Goal: Task Accomplishment & Management: Use online tool/utility

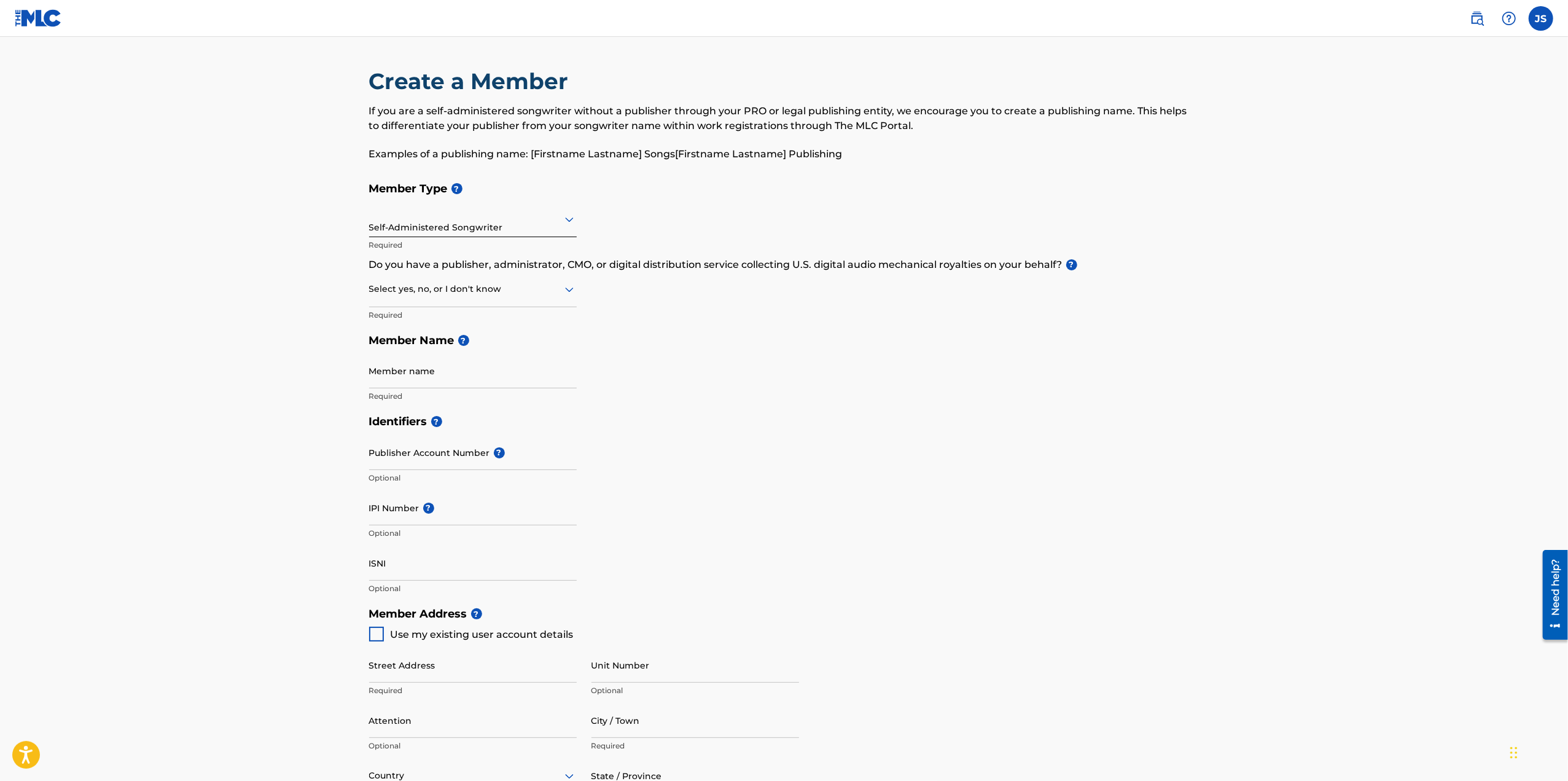
click at [562, 290] on icon at bounding box center [569, 289] width 15 height 15
click at [483, 317] on div "Yes" at bounding box center [473, 320] width 206 height 28
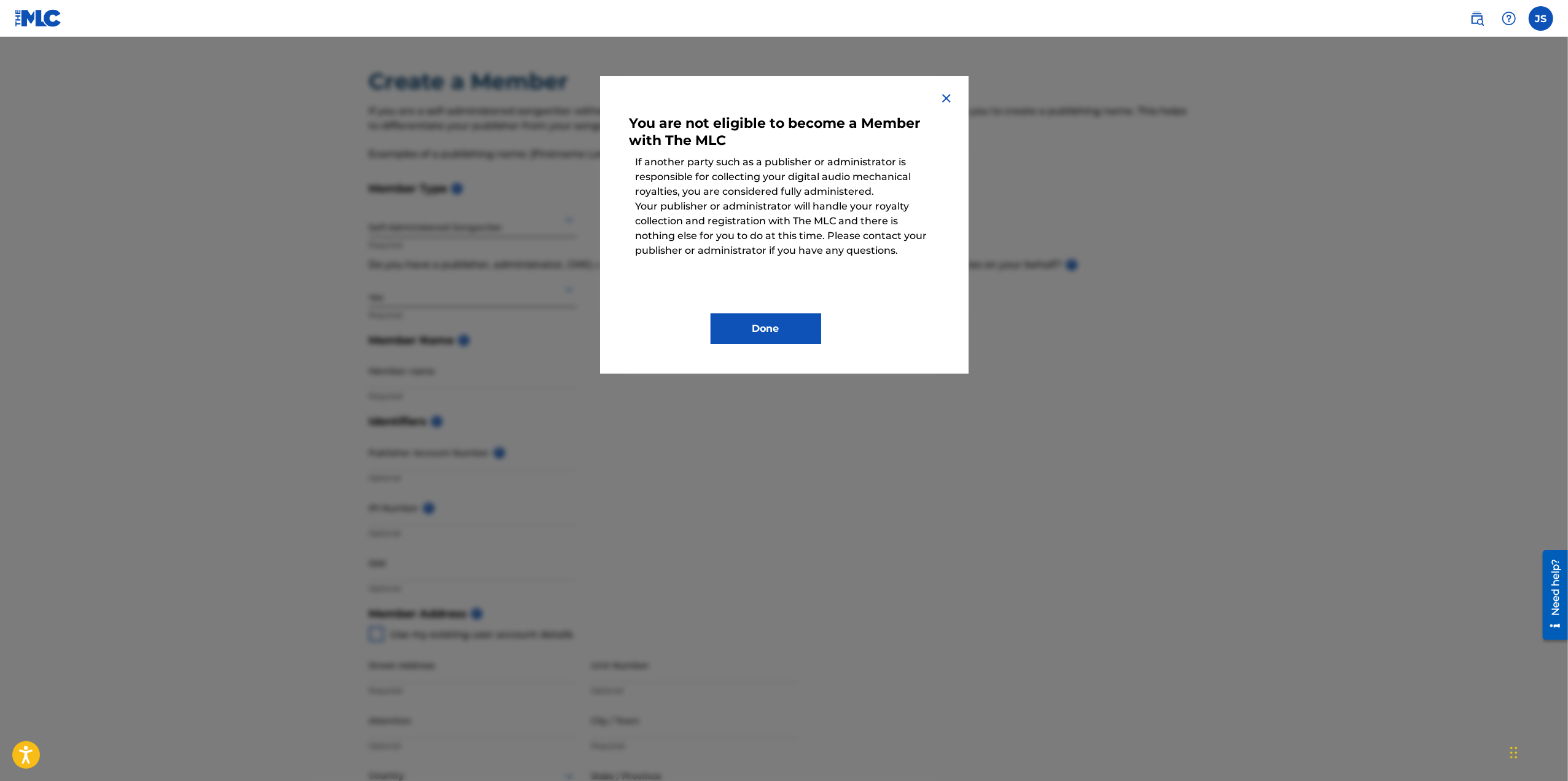
click at [946, 99] on img at bounding box center [947, 98] width 15 height 15
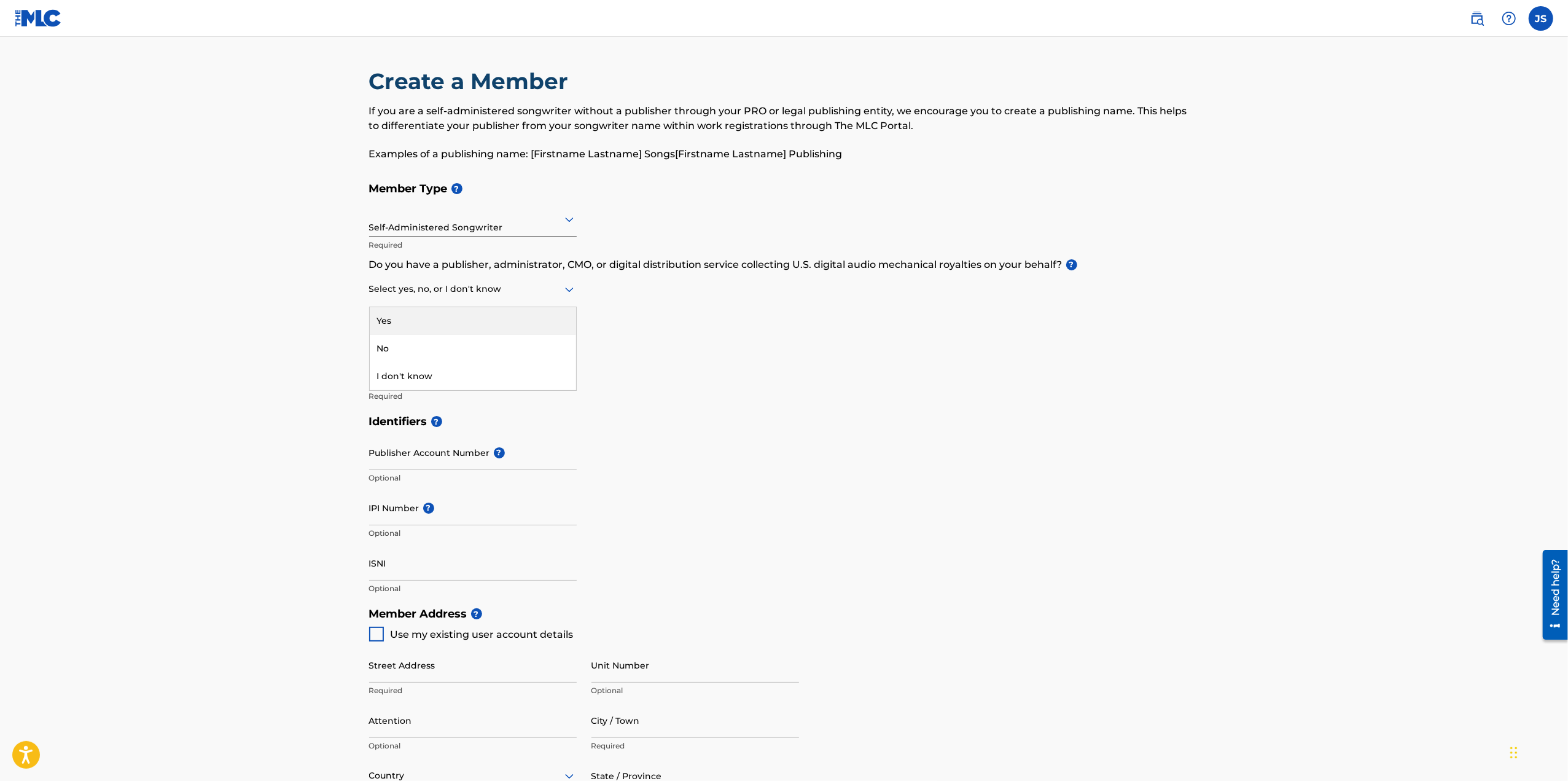
click at [528, 293] on div at bounding box center [473, 289] width 208 height 15
click at [428, 344] on div "No" at bounding box center [473, 348] width 206 height 28
click at [451, 377] on input "Member name" at bounding box center [473, 371] width 208 height 35
drag, startPoint x: 432, startPoint y: 377, endPoint x: 310, endPoint y: 387, distance: 122.4
click at [310, 387] on main "Create a Member If you are a self-administered songwriter without a publisher t…" at bounding box center [784, 588] width 1568 height 1103
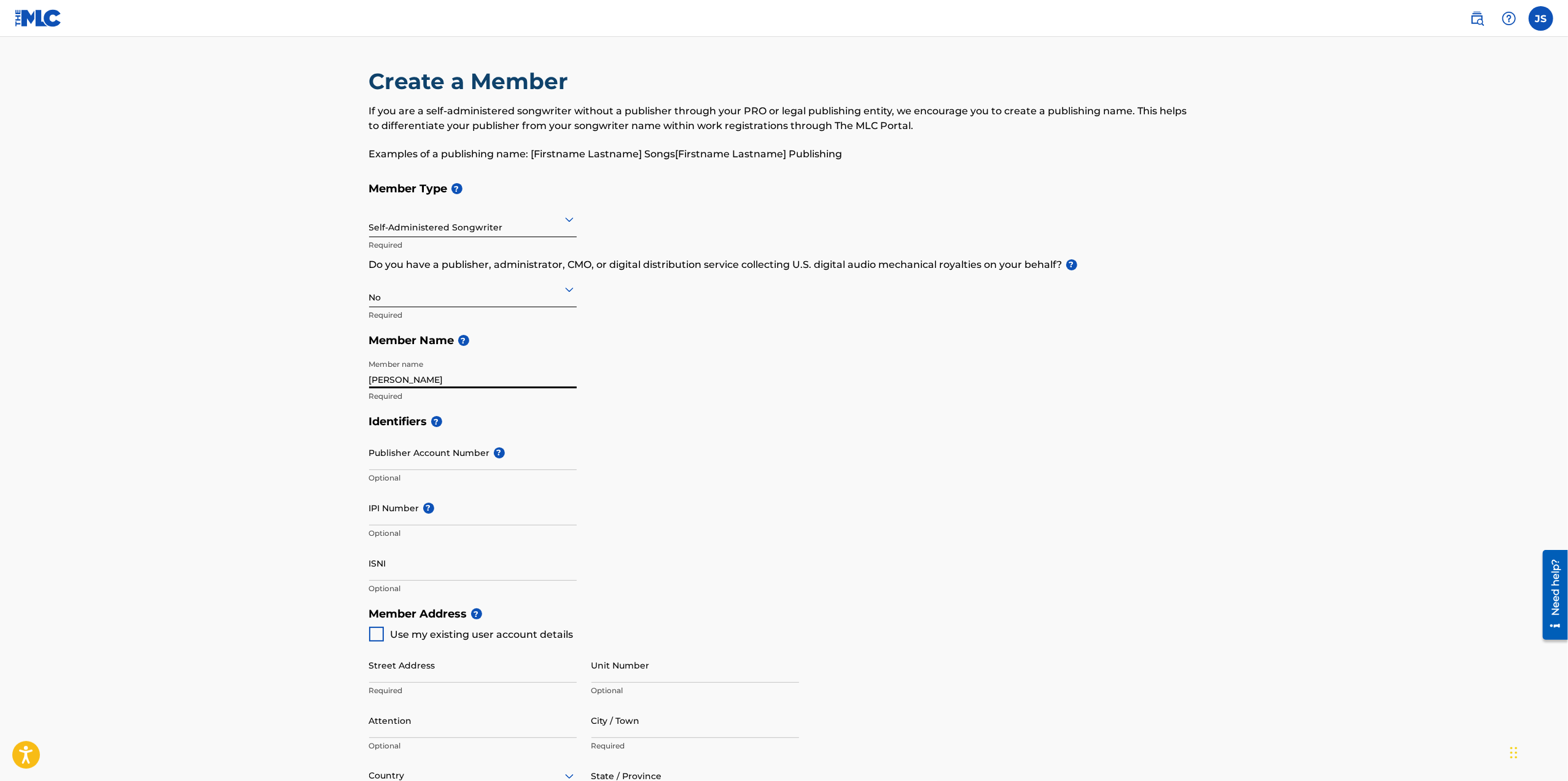
type input "[PERSON_NAME]"
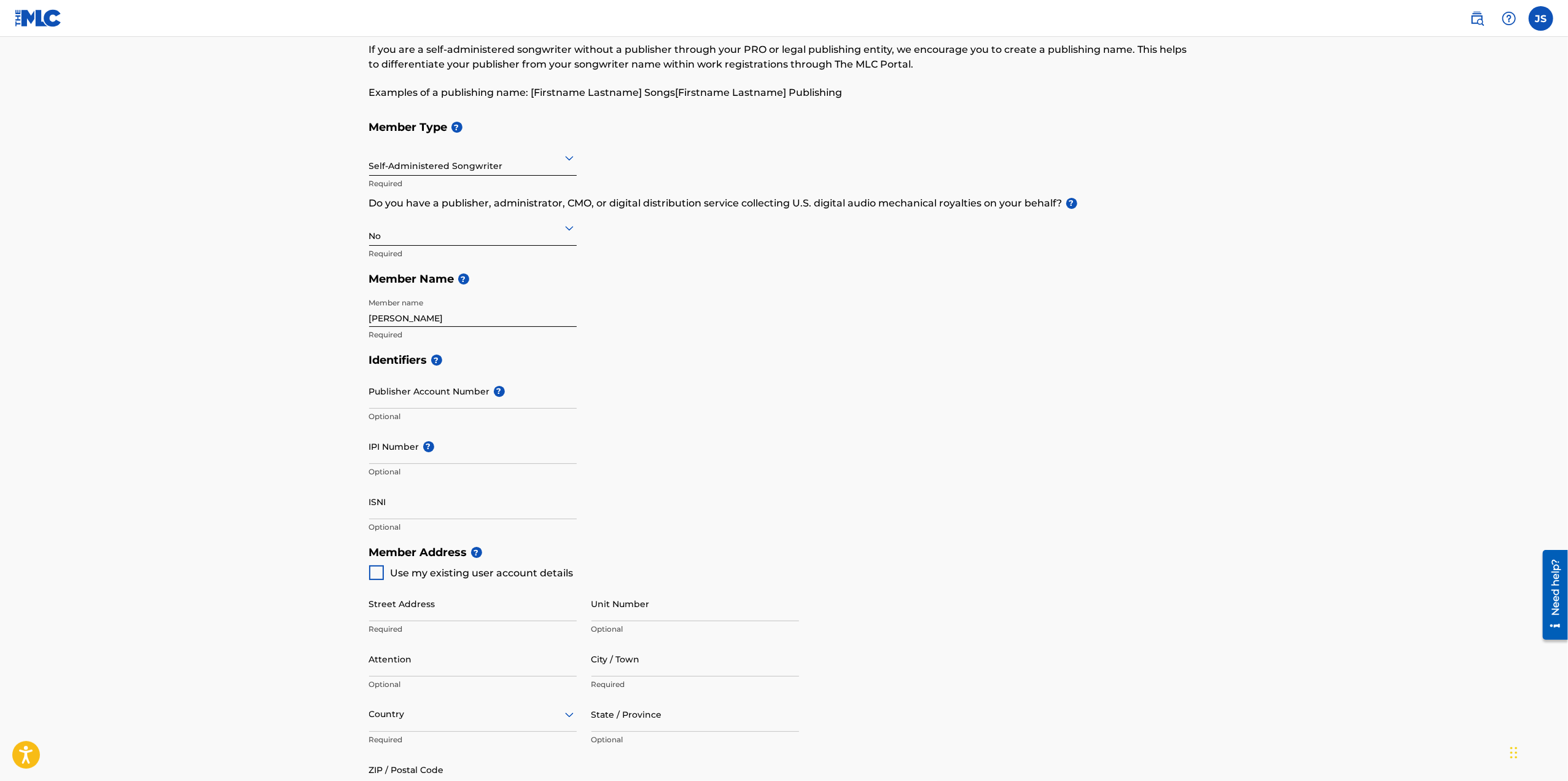
scroll to position [245, 0]
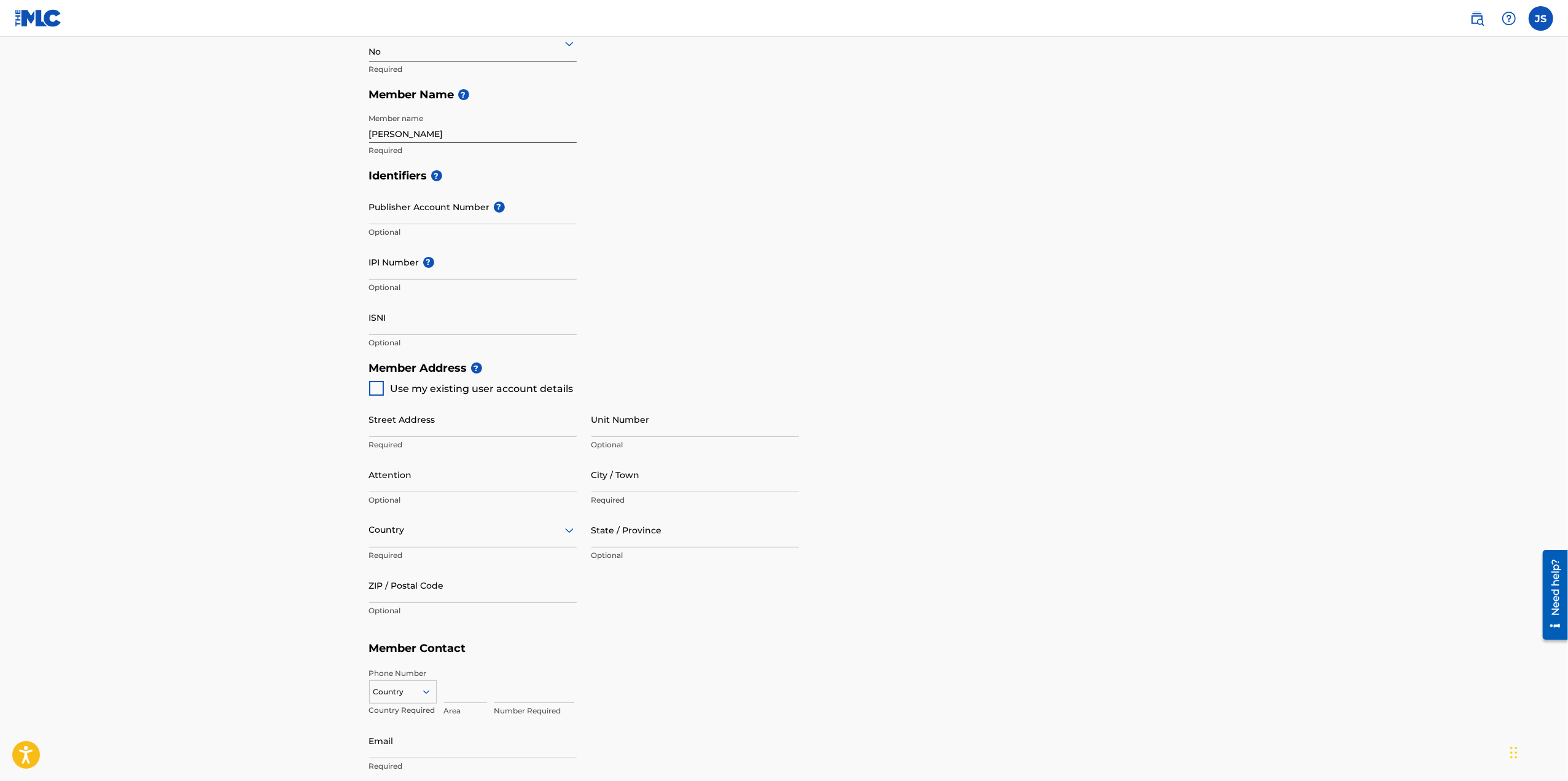
click at [378, 391] on div at bounding box center [377, 388] width 15 height 15
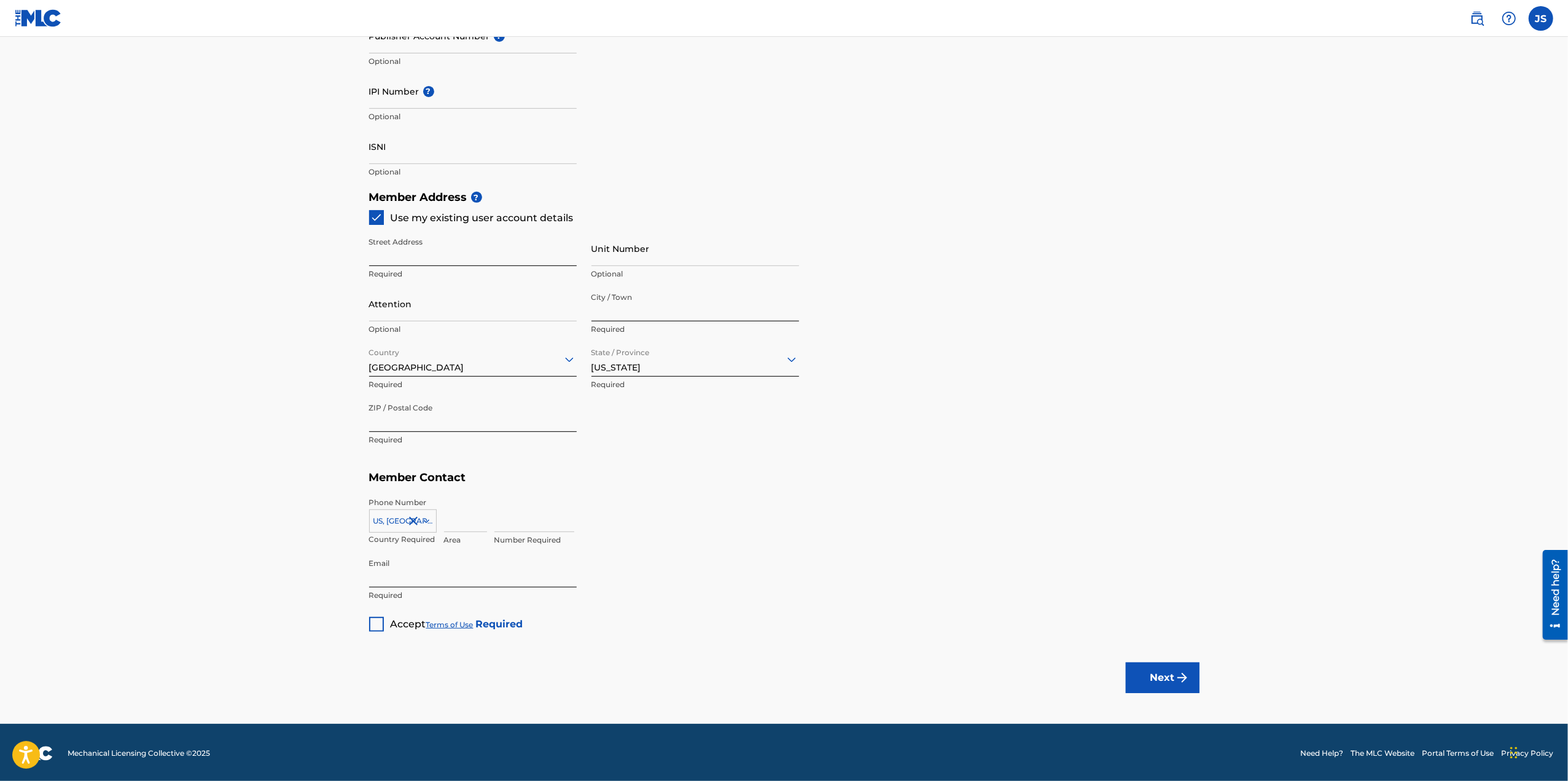
scroll to position [418, 0]
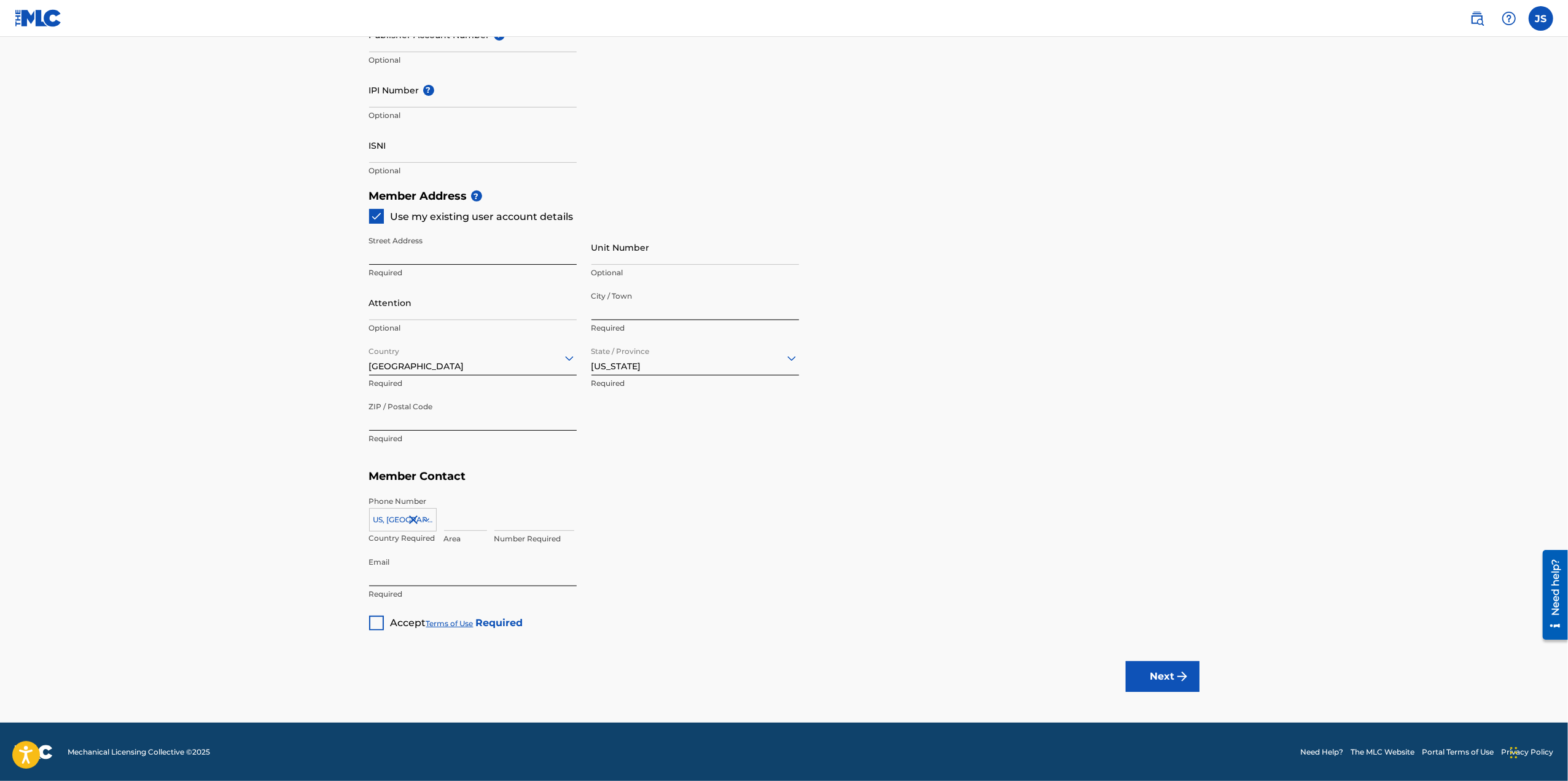
click at [375, 624] on div at bounding box center [377, 623] width 15 height 15
click at [1166, 672] on button "Next" at bounding box center [1163, 676] width 74 height 31
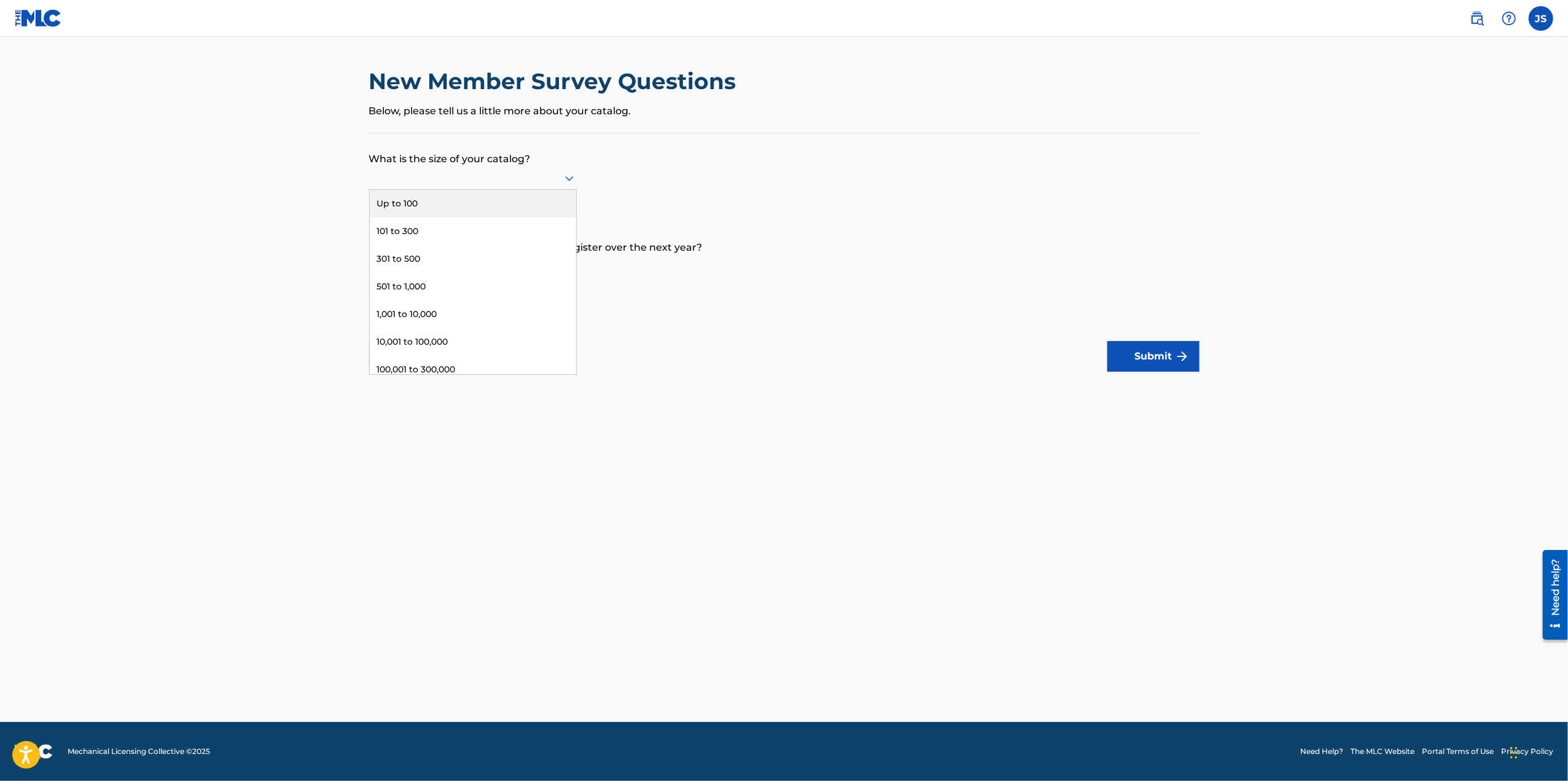
click at [569, 177] on icon at bounding box center [569, 178] width 15 height 15
click at [429, 251] on div "301 to 500" at bounding box center [473, 259] width 206 height 28
click at [567, 267] on icon at bounding box center [569, 267] width 8 height 5
click at [468, 345] on div "301 to 500" at bounding box center [473, 347] width 206 height 28
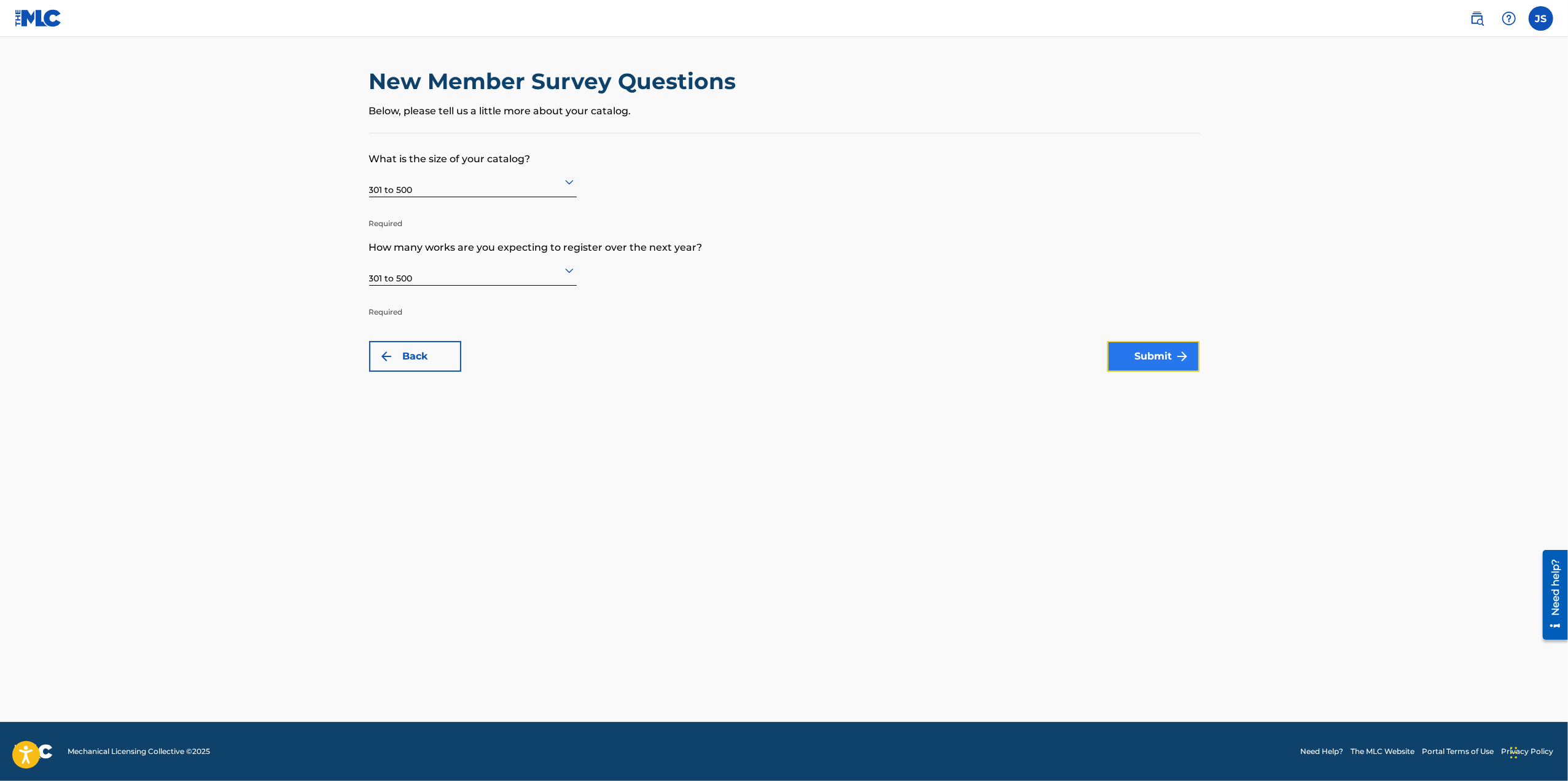
click at [1168, 355] on button "Submit" at bounding box center [1154, 356] width 92 height 31
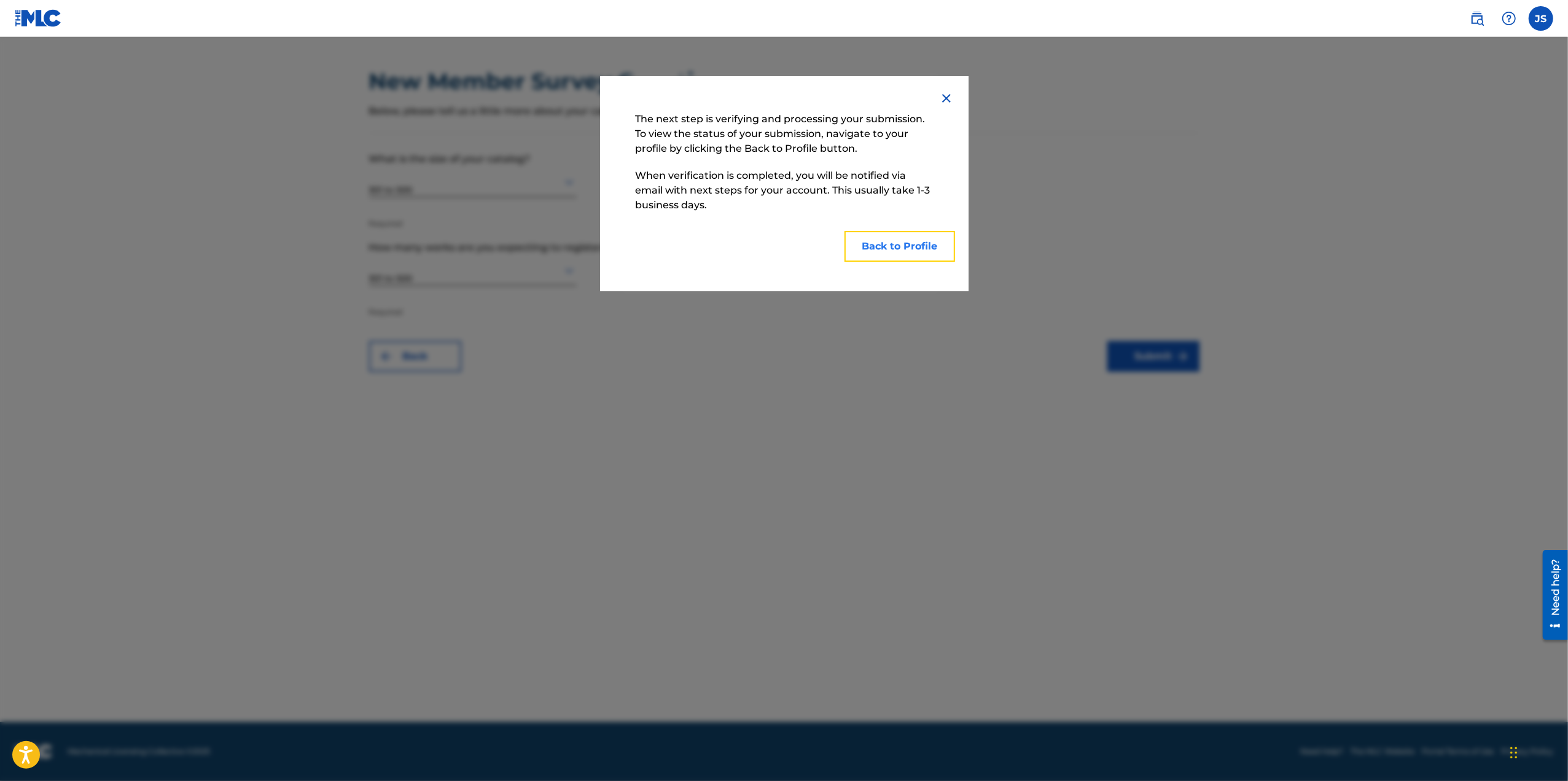
click at [879, 250] on button "Back to Profile" at bounding box center [900, 246] width 111 height 31
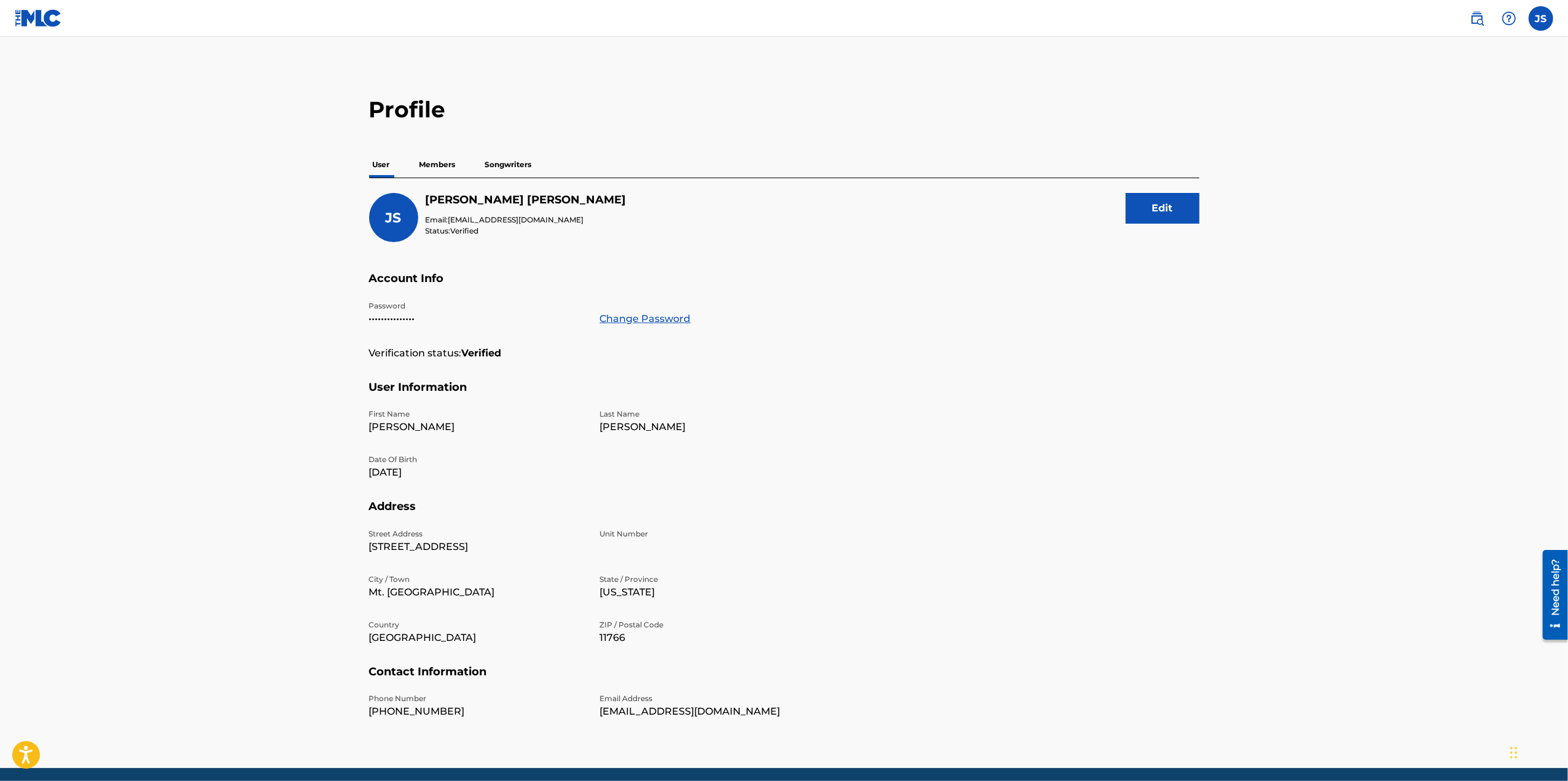
click at [436, 166] on p "Members" at bounding box center [438, 164] width 44 height 26
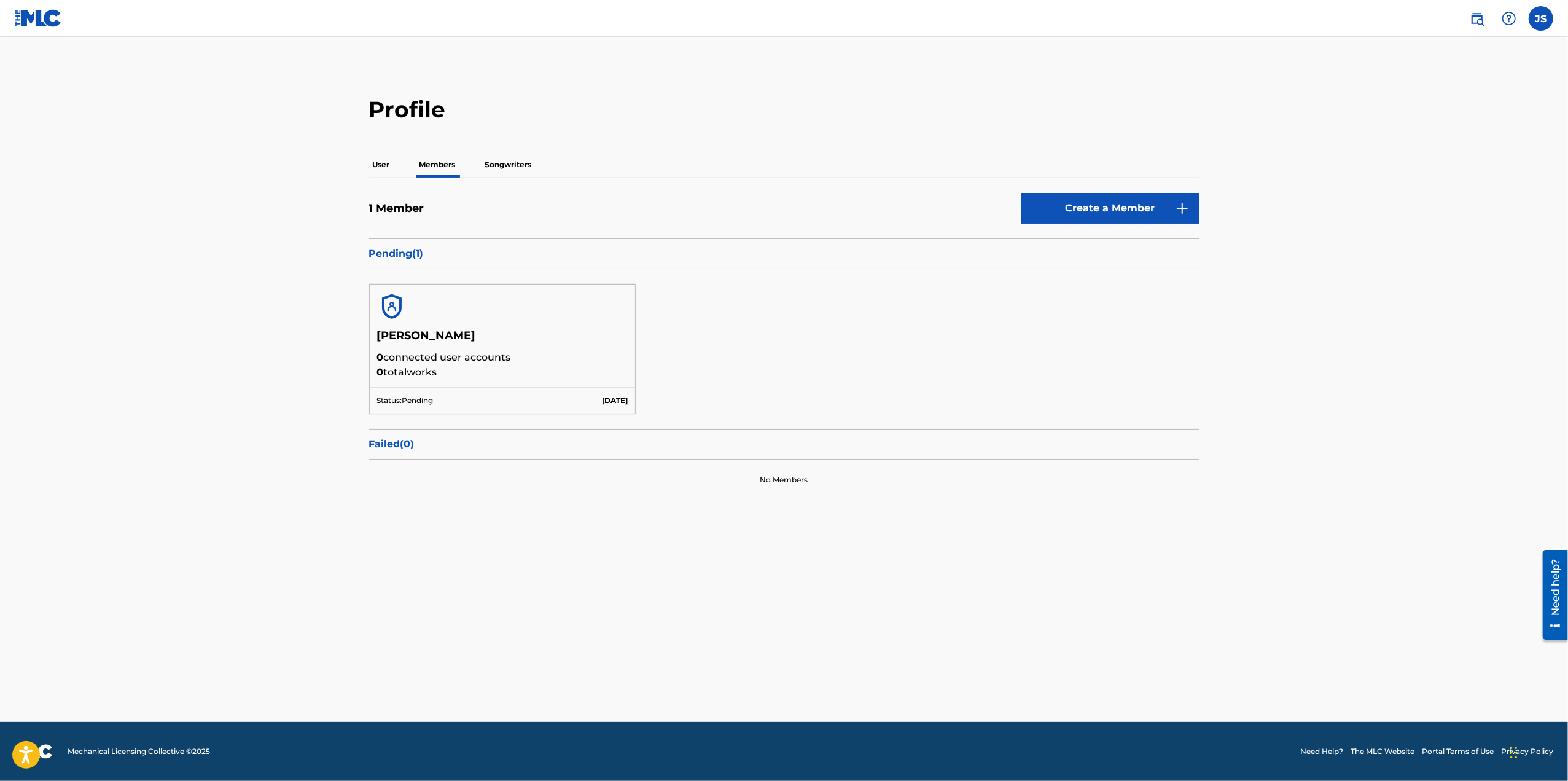
click at [511, 160] on p "Songwriters" at bounding box center [509, 164] width 54 height 26
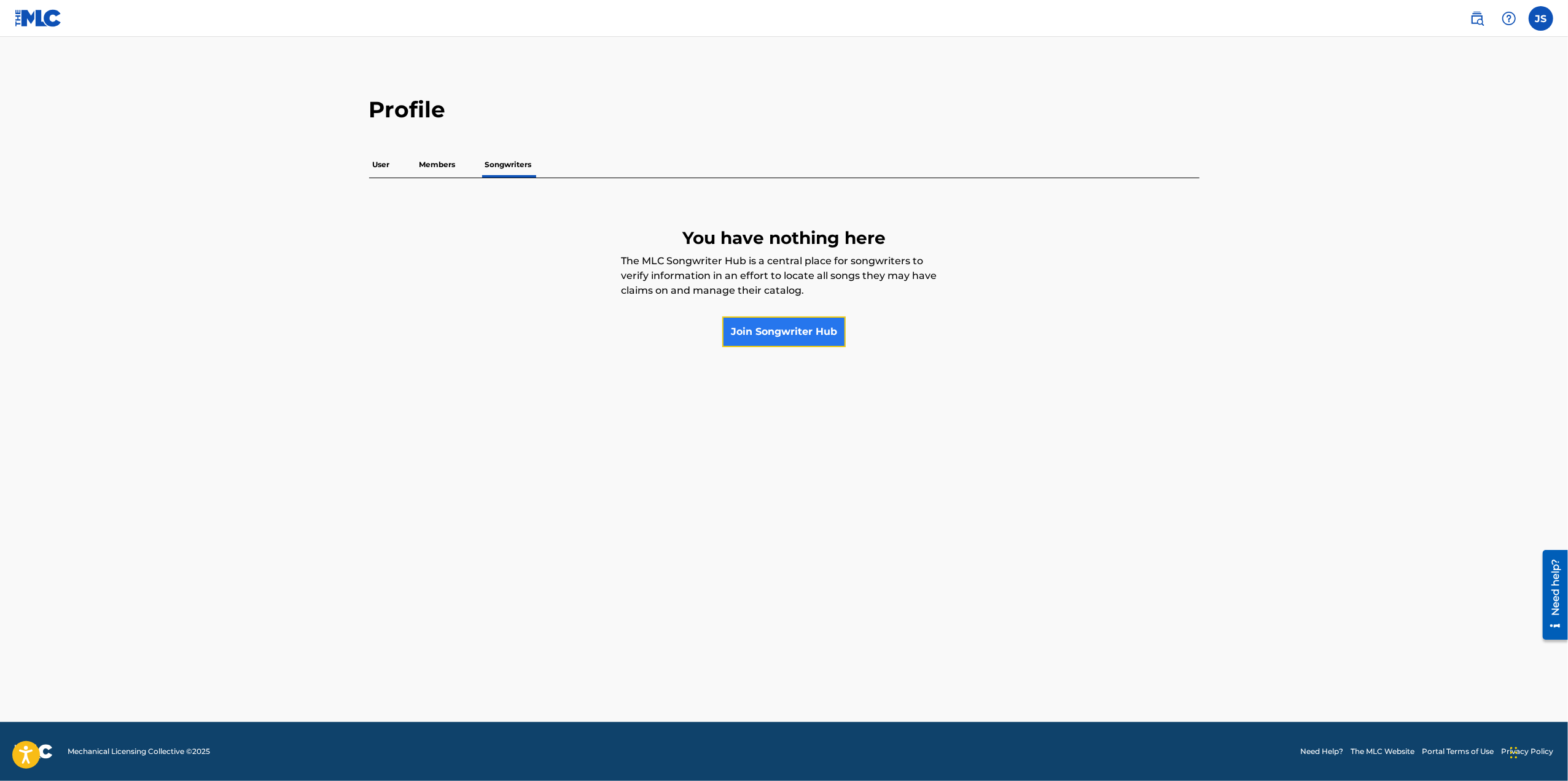
click at [788, 323] on link "Join Songwriter Hub" at bounding box center [784, 331] width 124 height 31
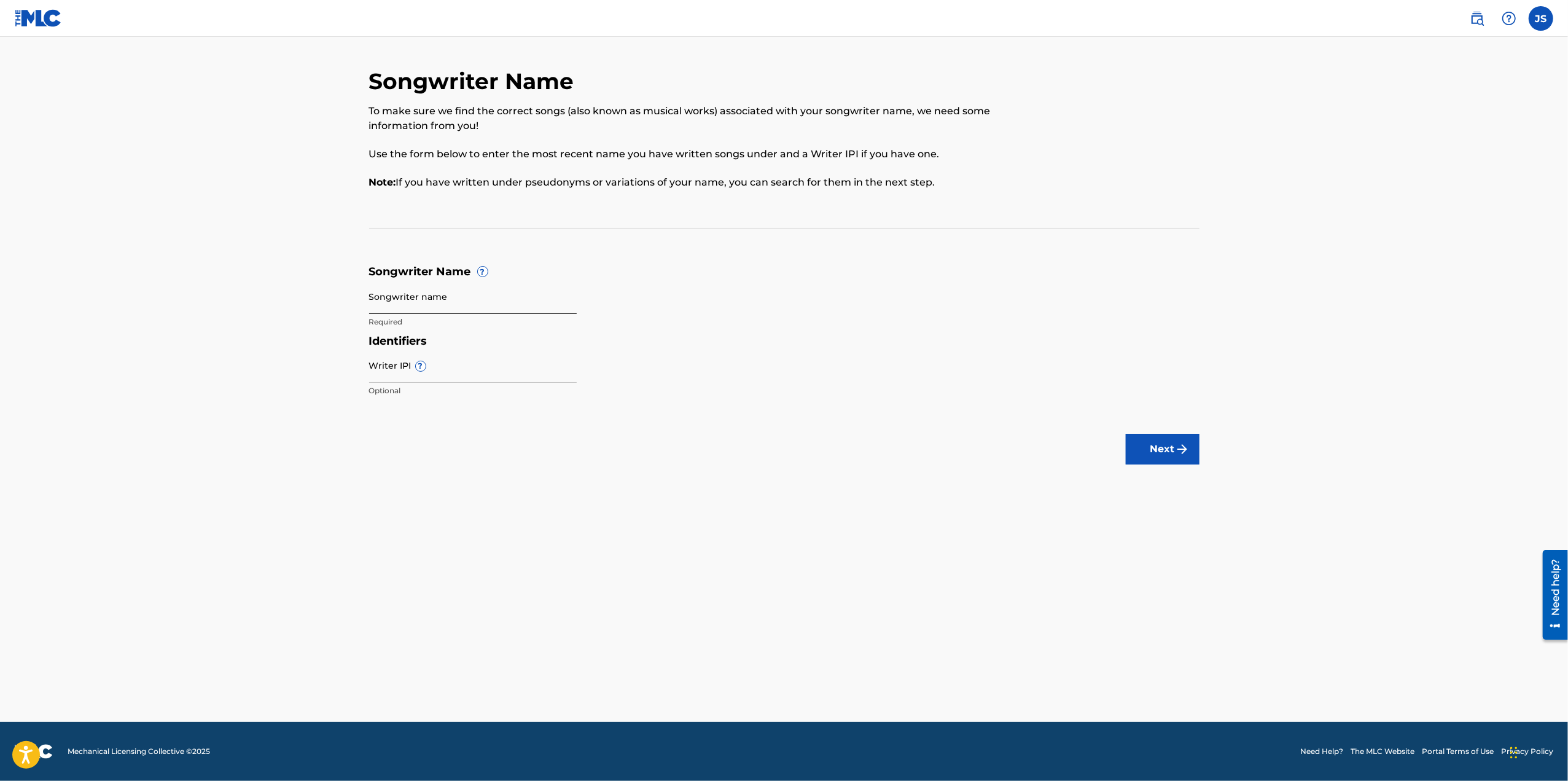
click at [409, 303] on input "Songwriter name" at bounding box center [473, 297] width 208 height 35
type input "[PERSON_NAME]"
click at [1169, 449] on button "Next" at bounding box center [1163, 449] width 74 height 31
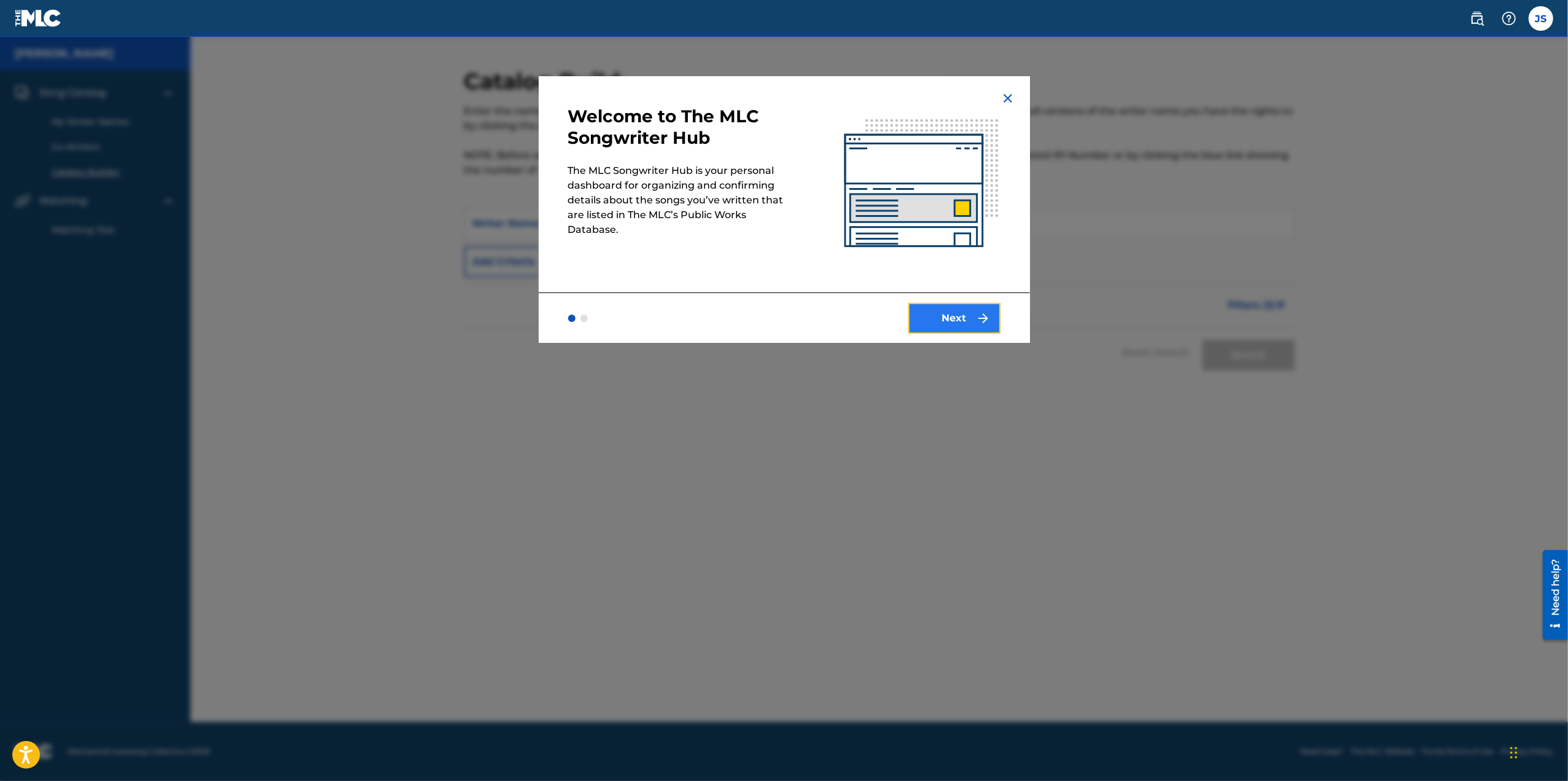
click at [970, 323] on button "Next" at bounding box center [955, 318] width 92 height 31
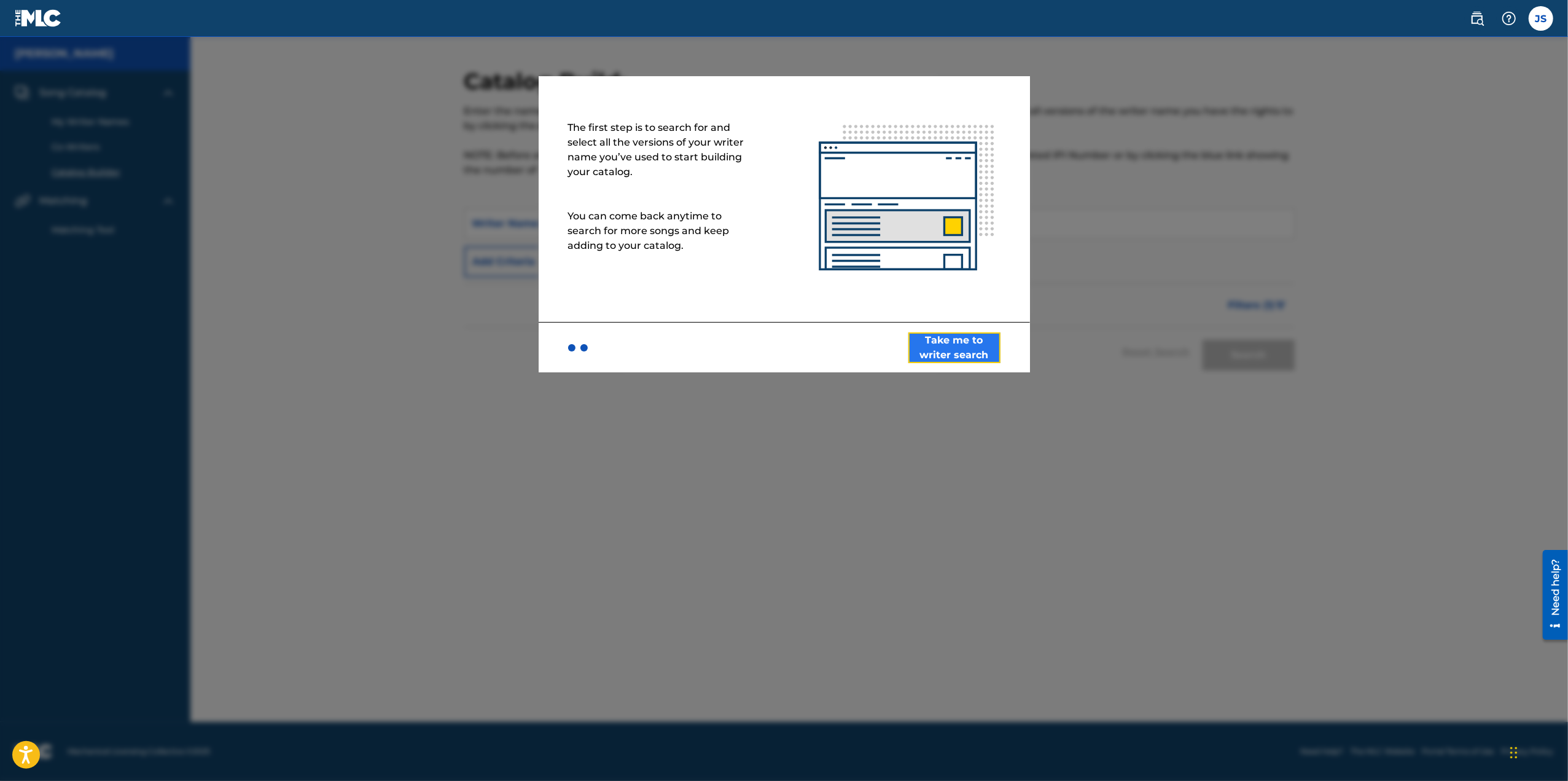
click at [950, 345] on button "Take me to writer search" at bounding box center [955, 347] width 92 height 31
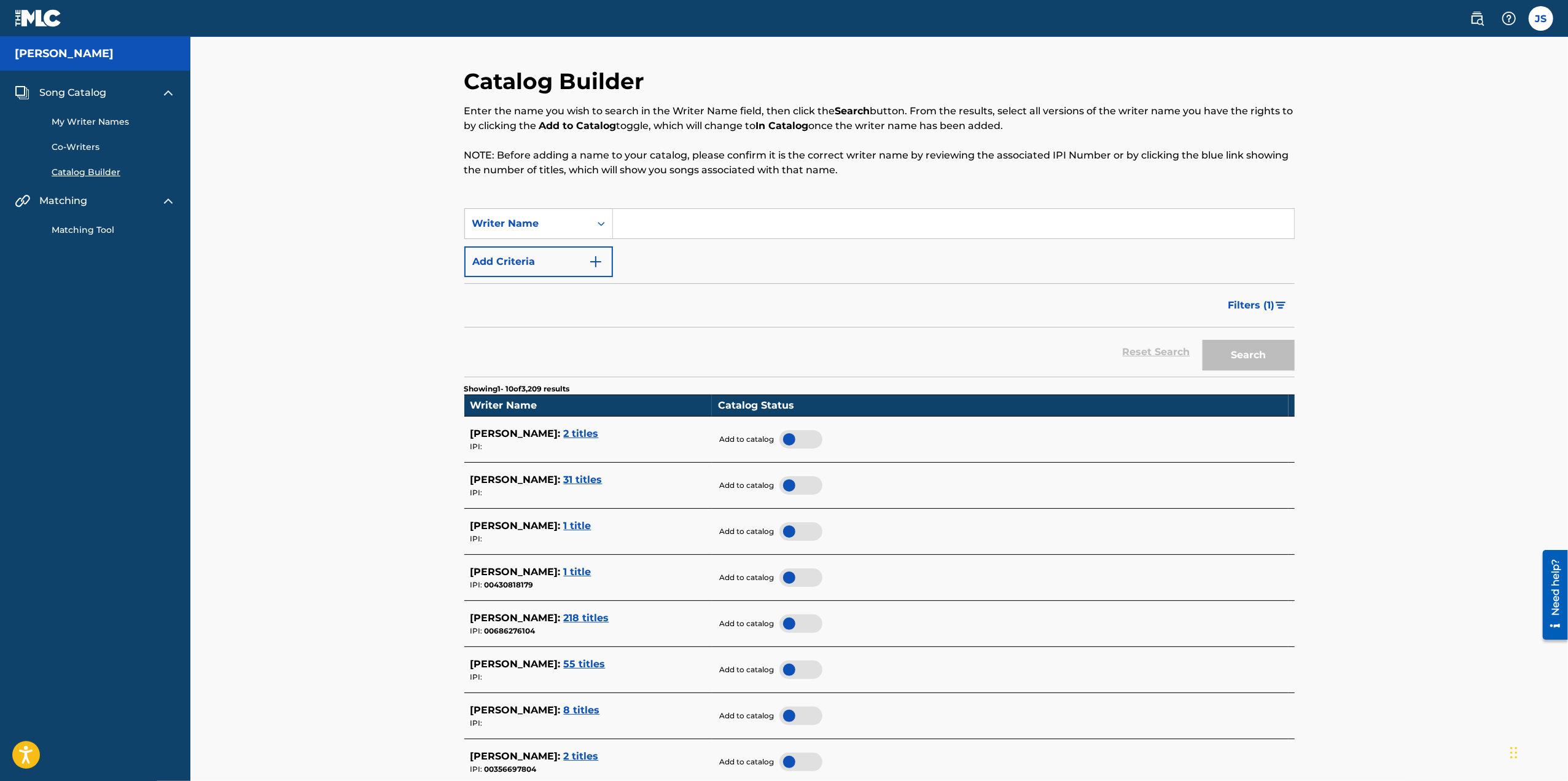
click at [699, 230] on input "Search Form" at bounding box center [953, 223] width 681 height 29
type input "jennifer strobel"
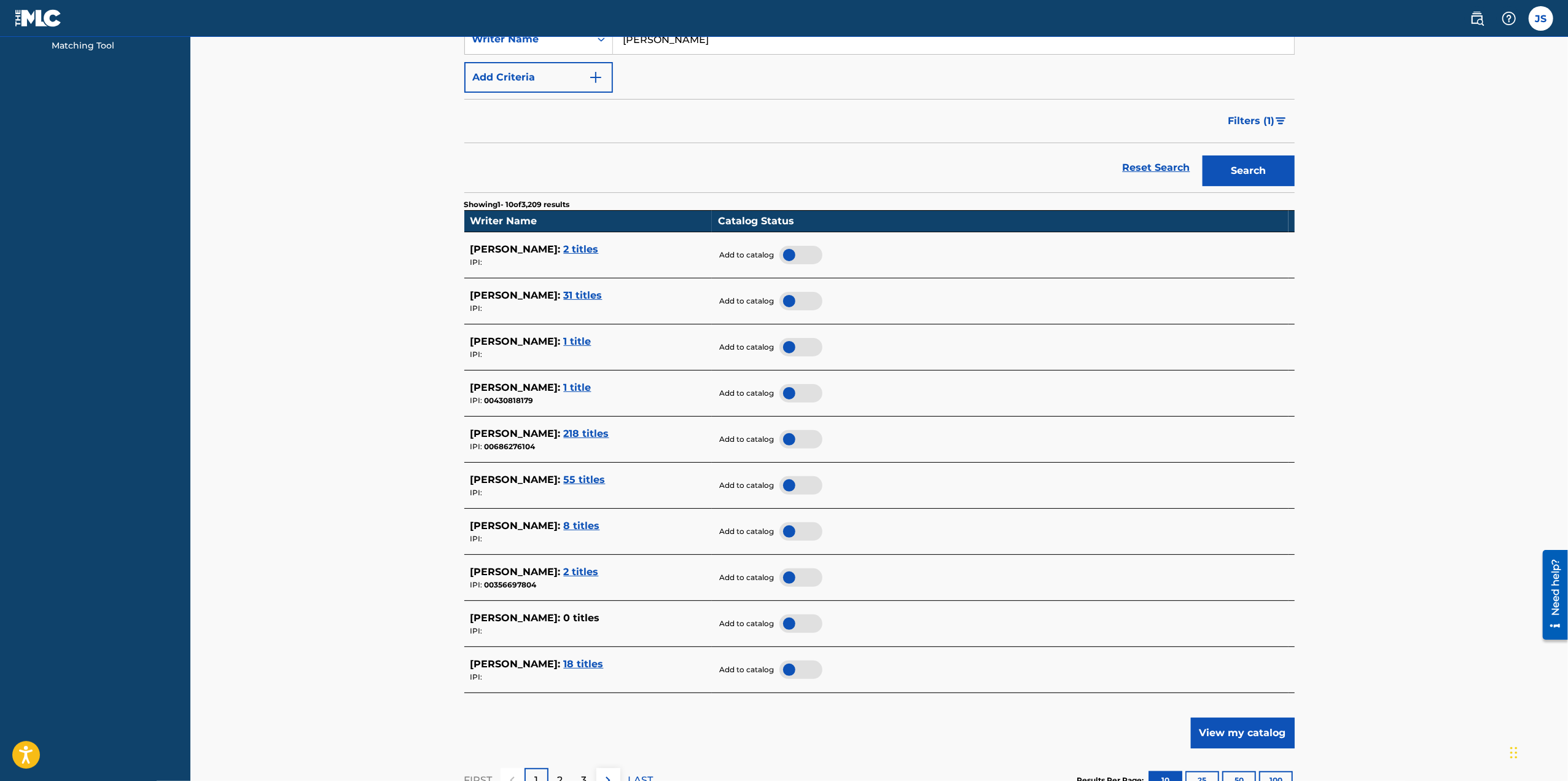
scroll to position [245, 0]
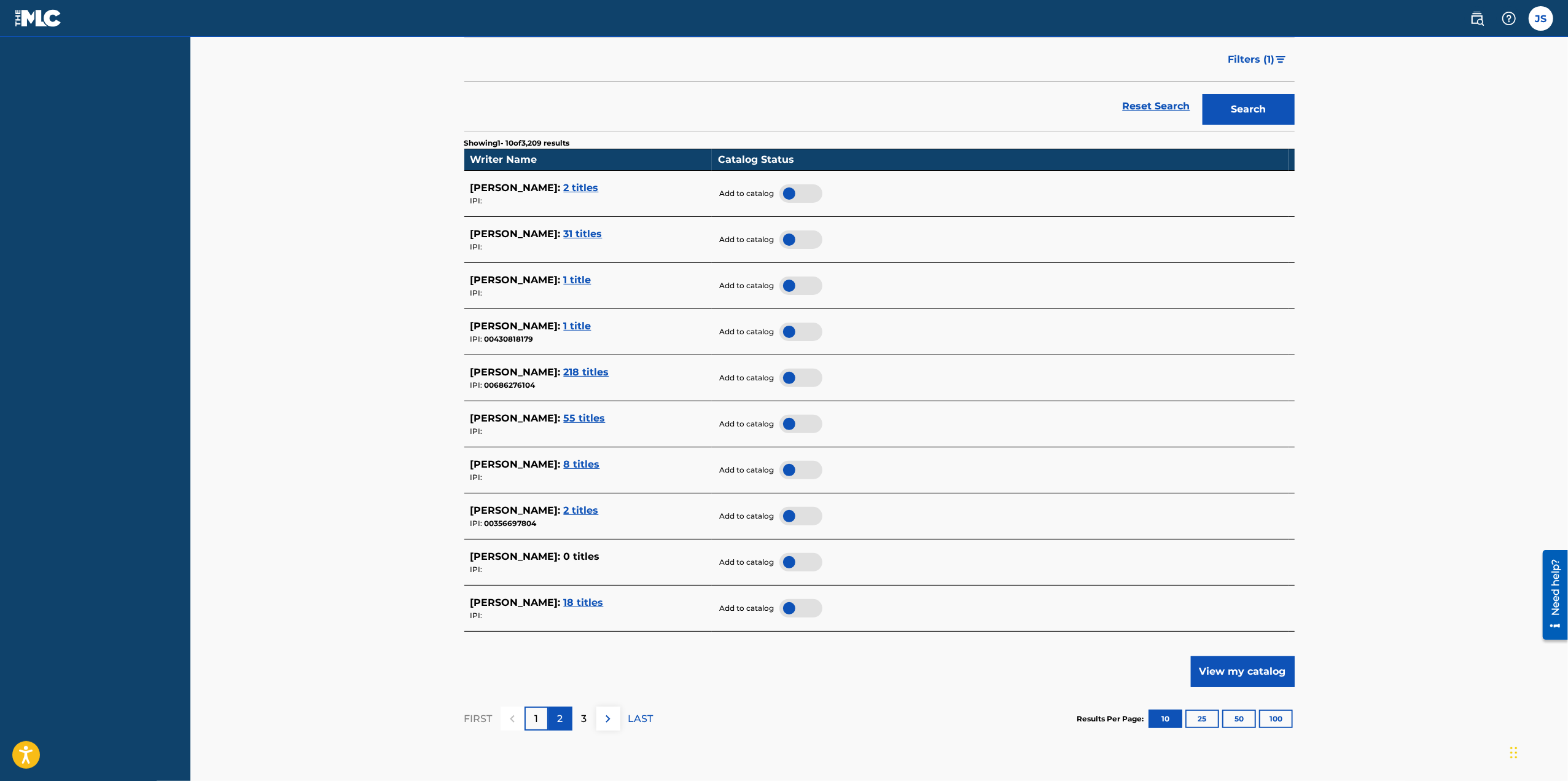
click at [557, 715] on div "2" at bounding box center [560, 718] width 24 height 24
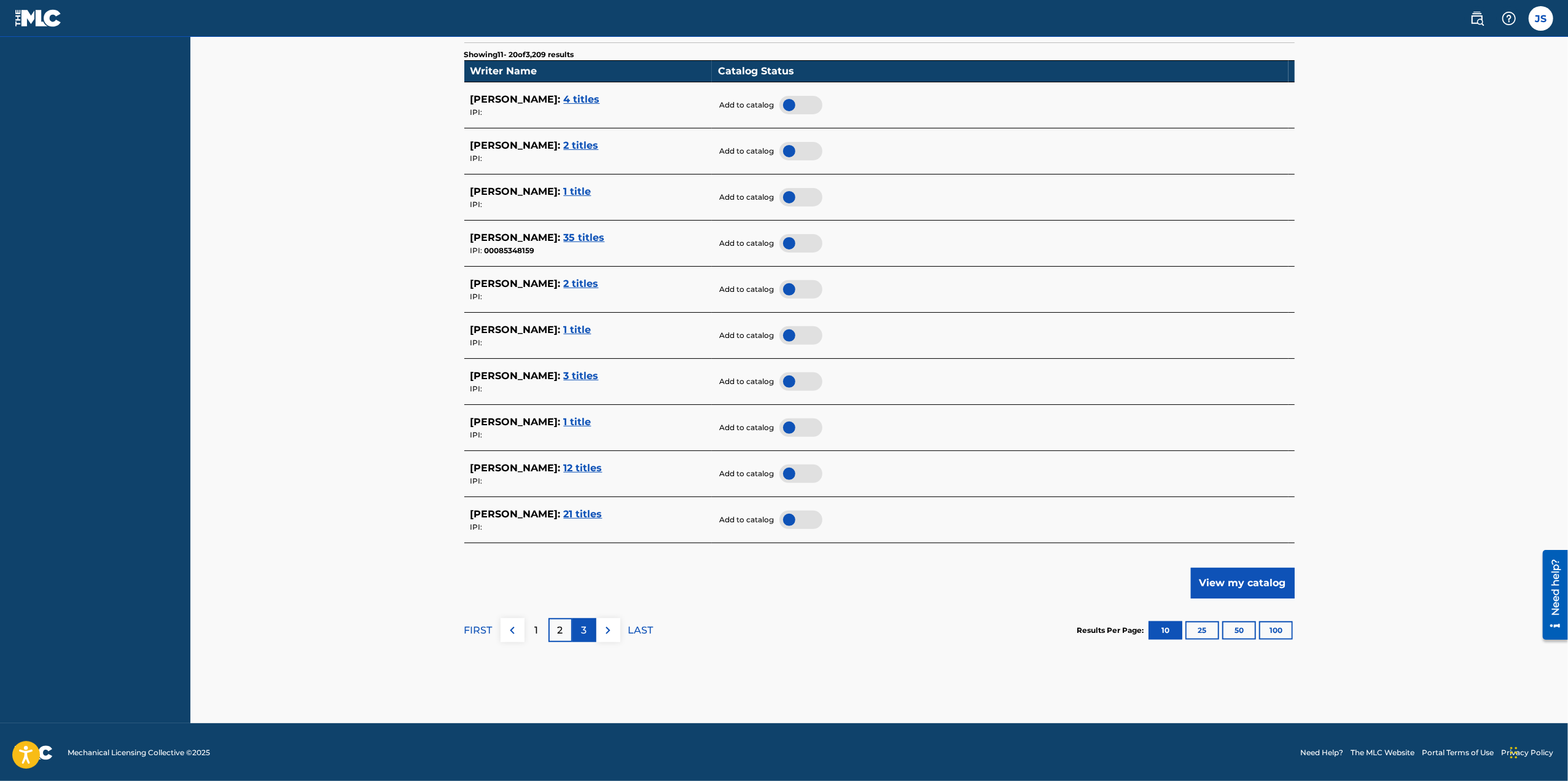
click at [587, 625] on div "3" at bounding box center [584, 630] width 24 height 24
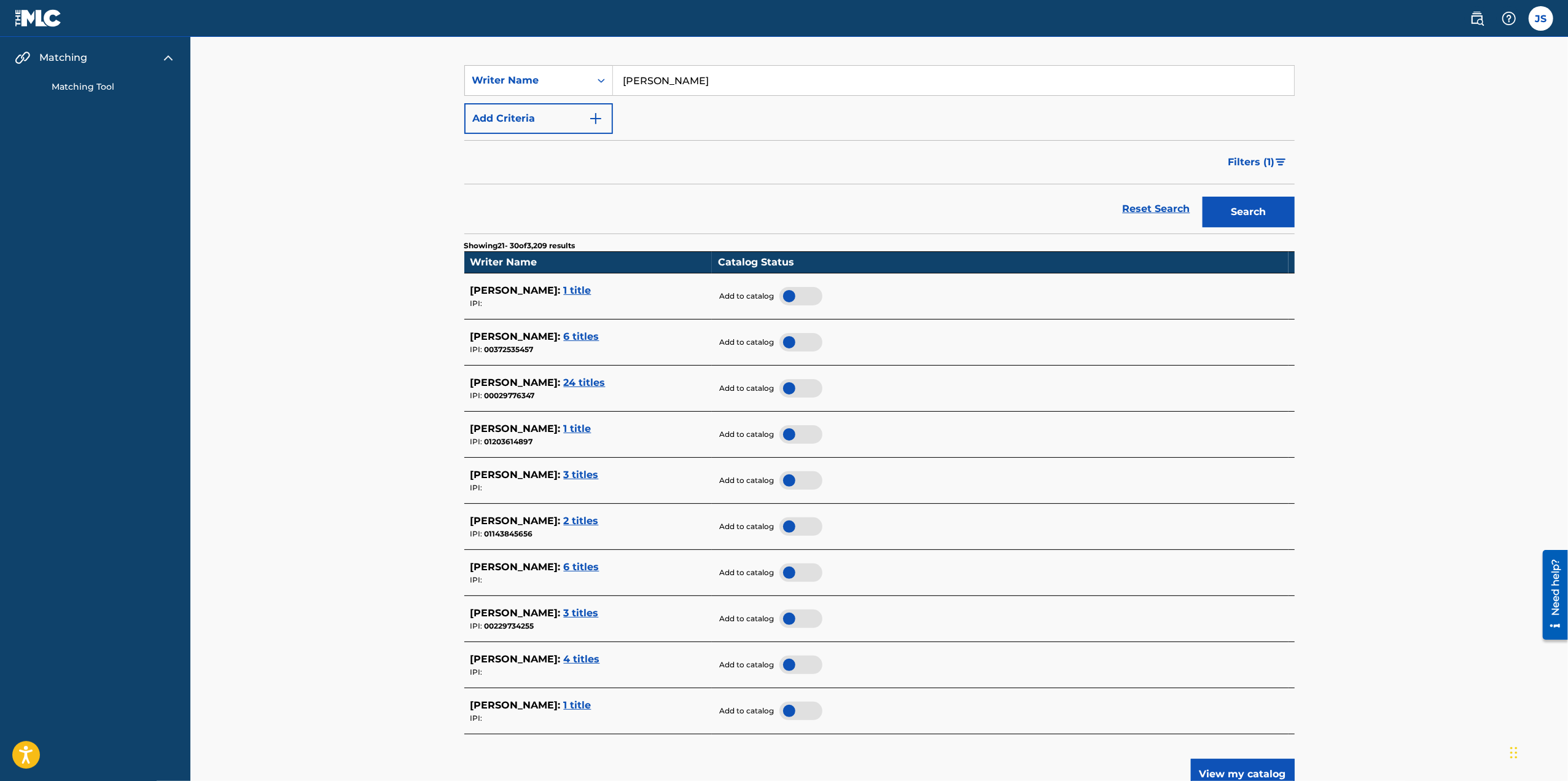
scroll to position [184, 0]
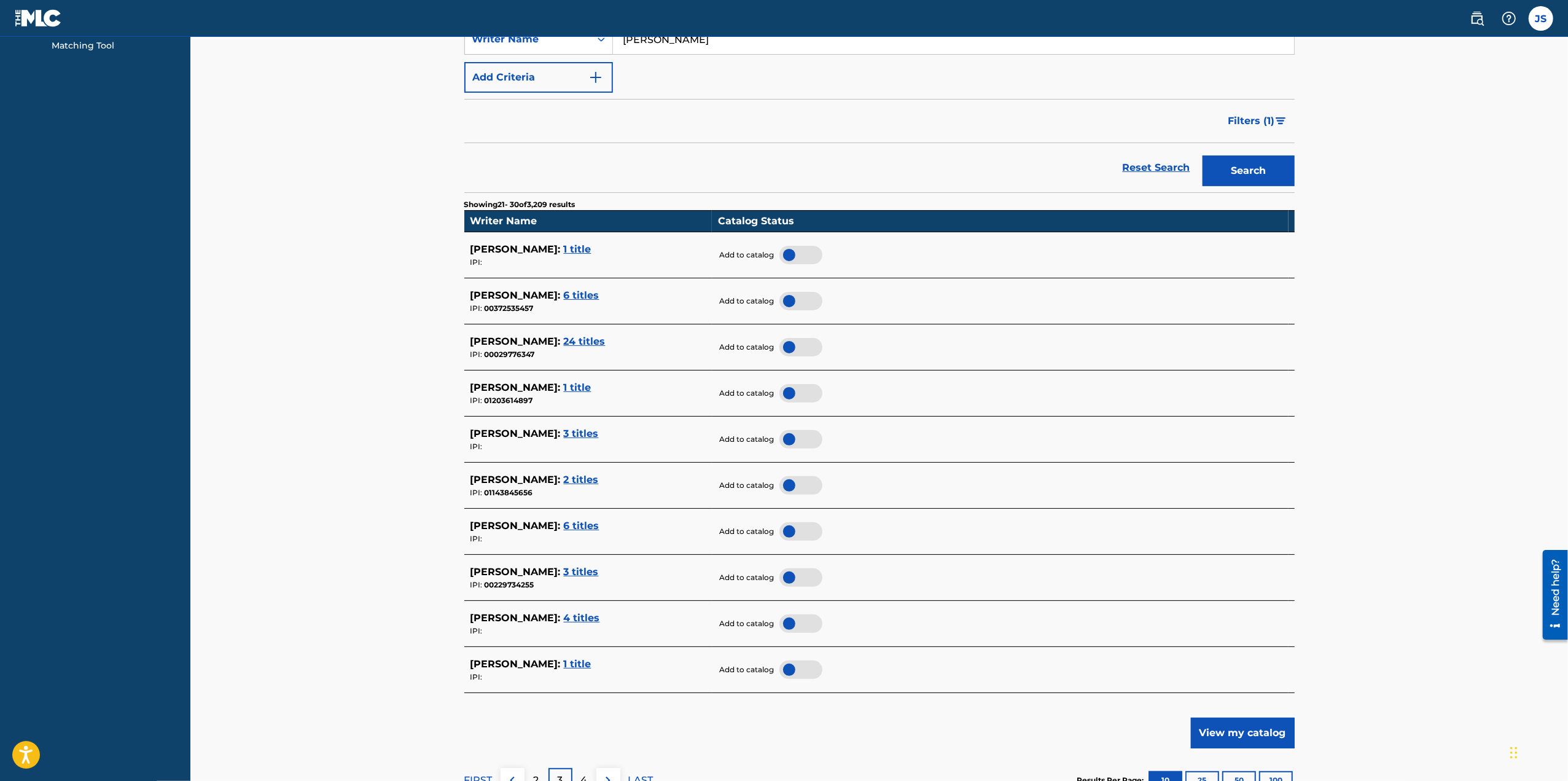
click at [961, 565] on td "Add to catalog" at bounding box center [1000, 578] width 577 height 46
click at [580, 251] on span "1 title" at bounding box center [578, 249] width 28 height 12
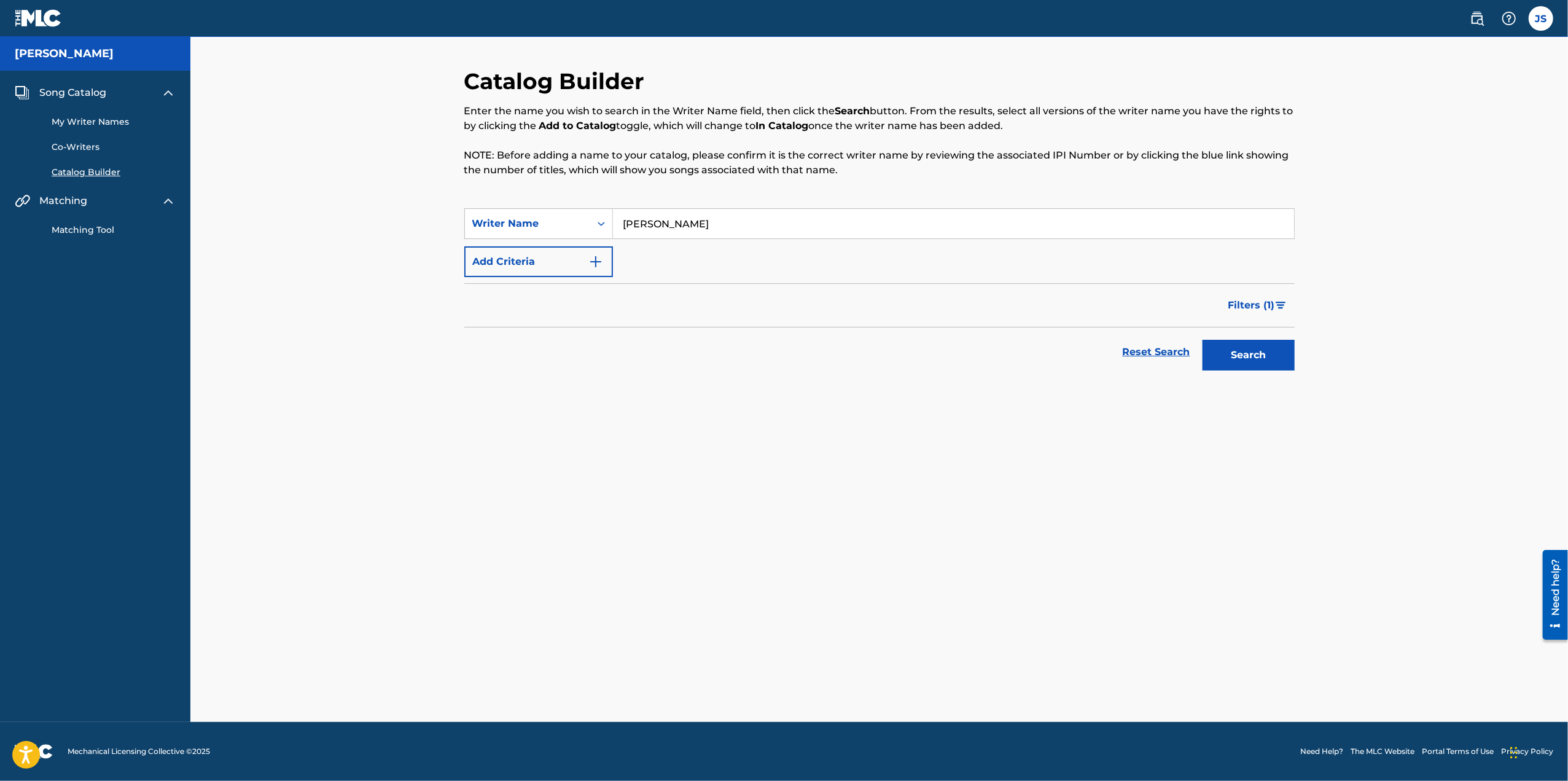
scroll to position [0, 0]
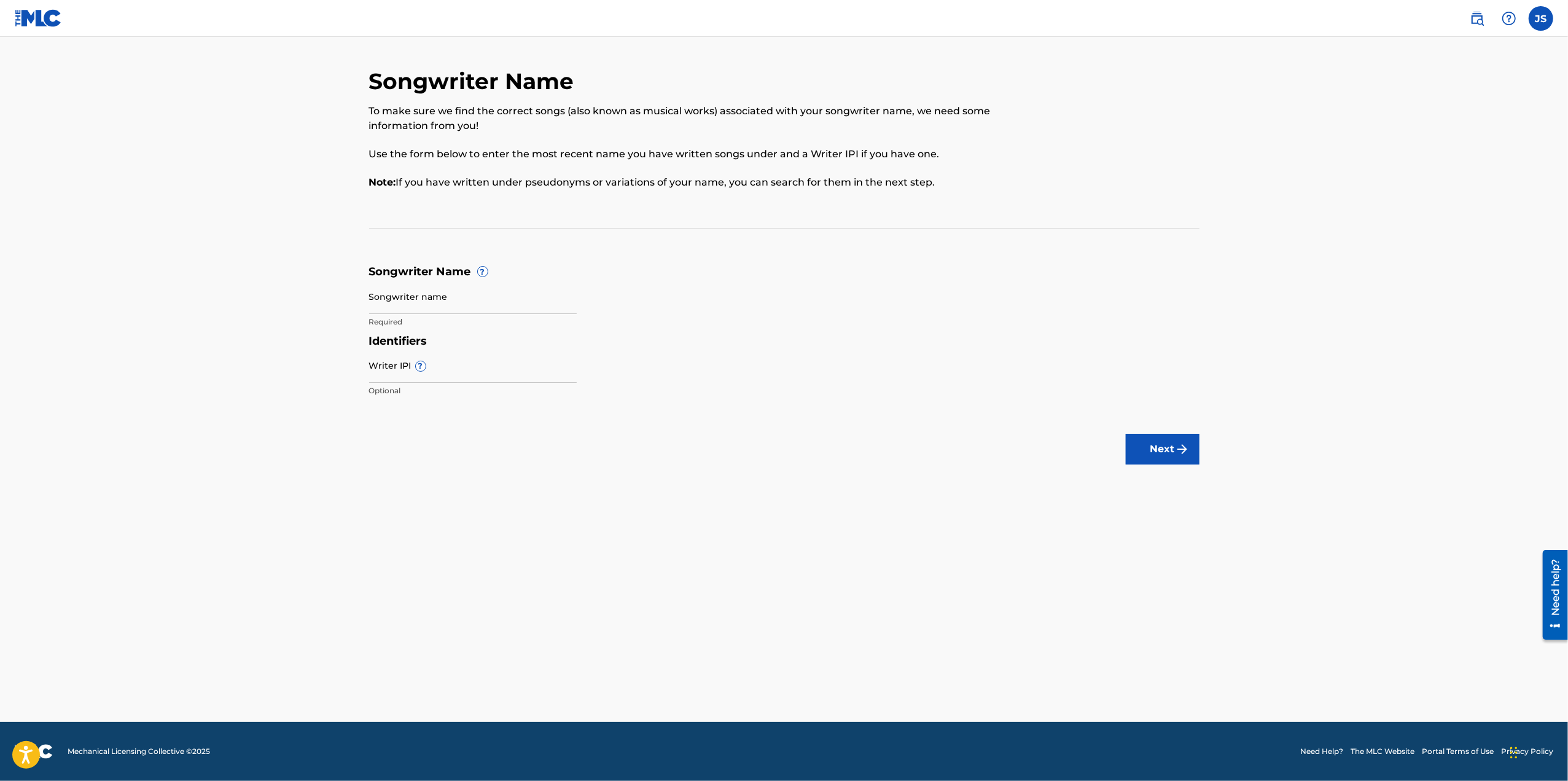
click at [240, 113] on main "Songwriter Name To make sure we find the correct songs (also known as musical w…" at bounding box center [784, 379] width 1568 height 685
click at [1156, 451] on button "Next" at bounding box center [1163, 449] width 74 height 31
click at [1006, 459] on main "Songwriter Name To make sure we find the correct songs (also known as musical w…" at bounding box center [784, 379] width 1568 height 685
click at [437, 303] on input "Songwriter name" at bounding box center [473, 297] width 208 height 35
type input "[PERSON_NAME]"
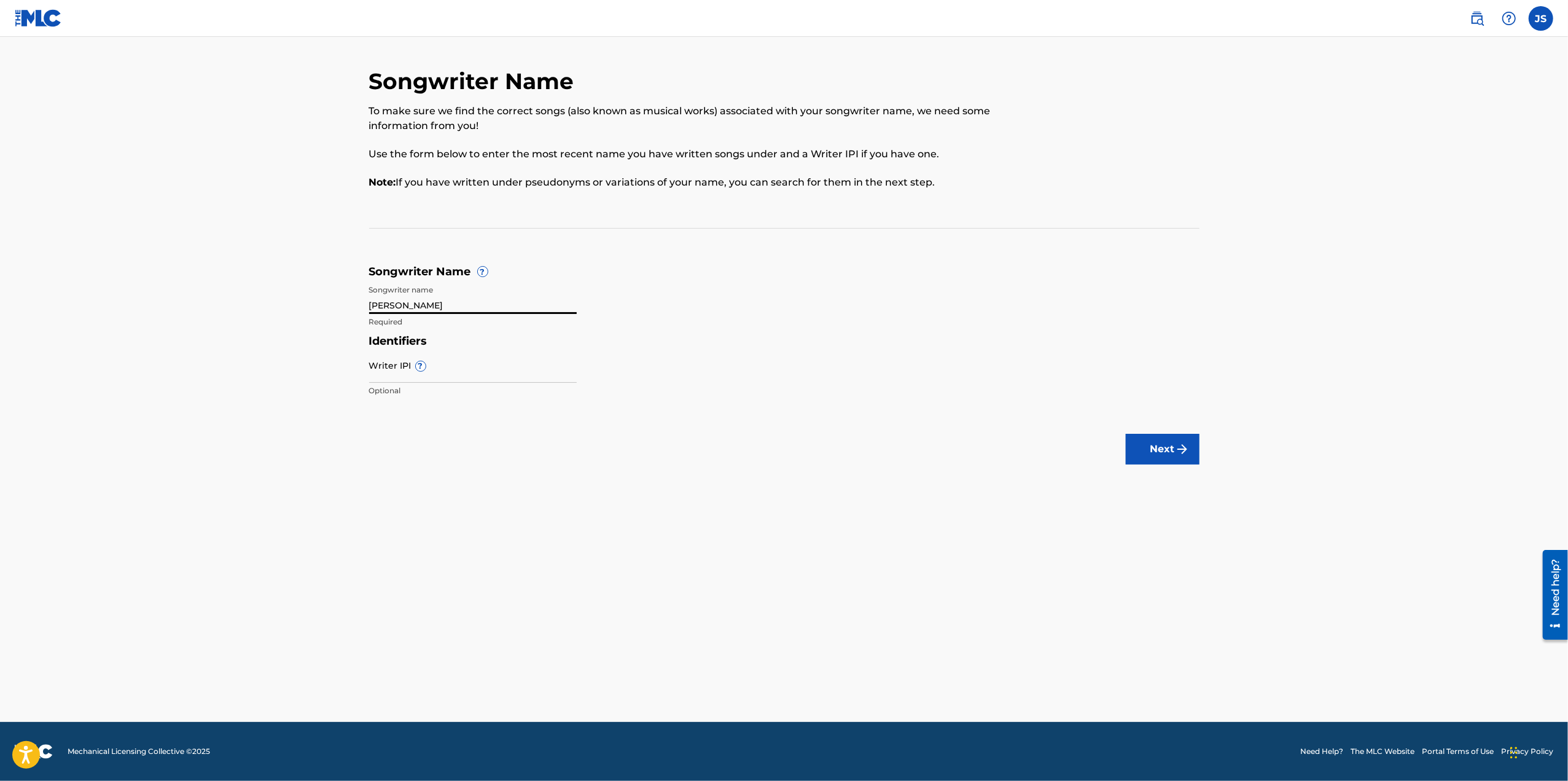
click at [1126, 434] on button "Next" at bounding box center [1163, 449] width 74 height 31
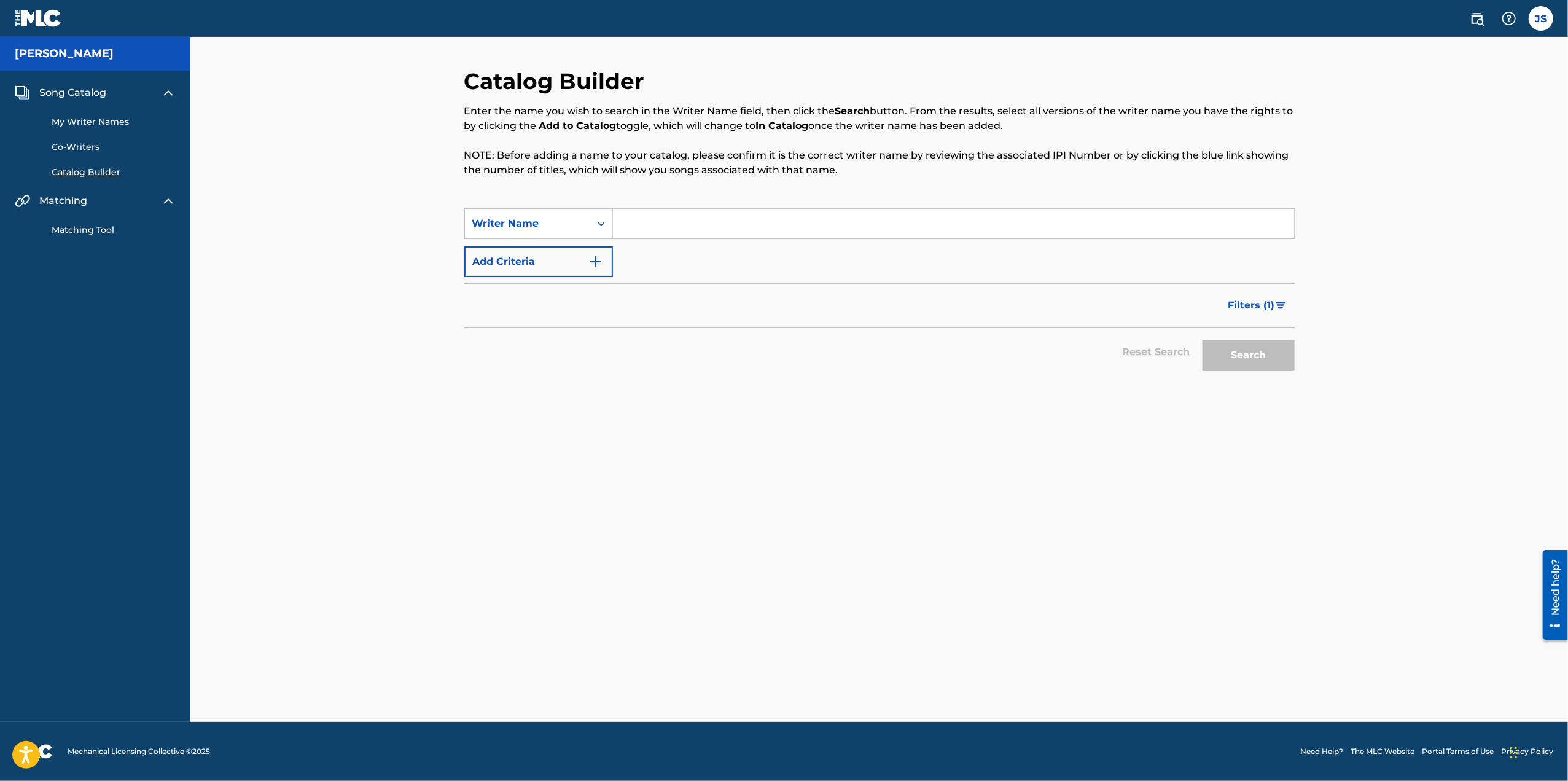
click at [640, 223] on input "Search Form" at bounding box center [953, 223] width 681 height 29
click at [604, 224] on icon "Search Form" at bounding box center [601, 224] width 13 height 13
click at [683, 224] on input "Search Form" at bounding box center [953, 223] width 681 height 29
click at [597, 264] on img "Search Form" at bounding box center [596, 261] width 15 height 15
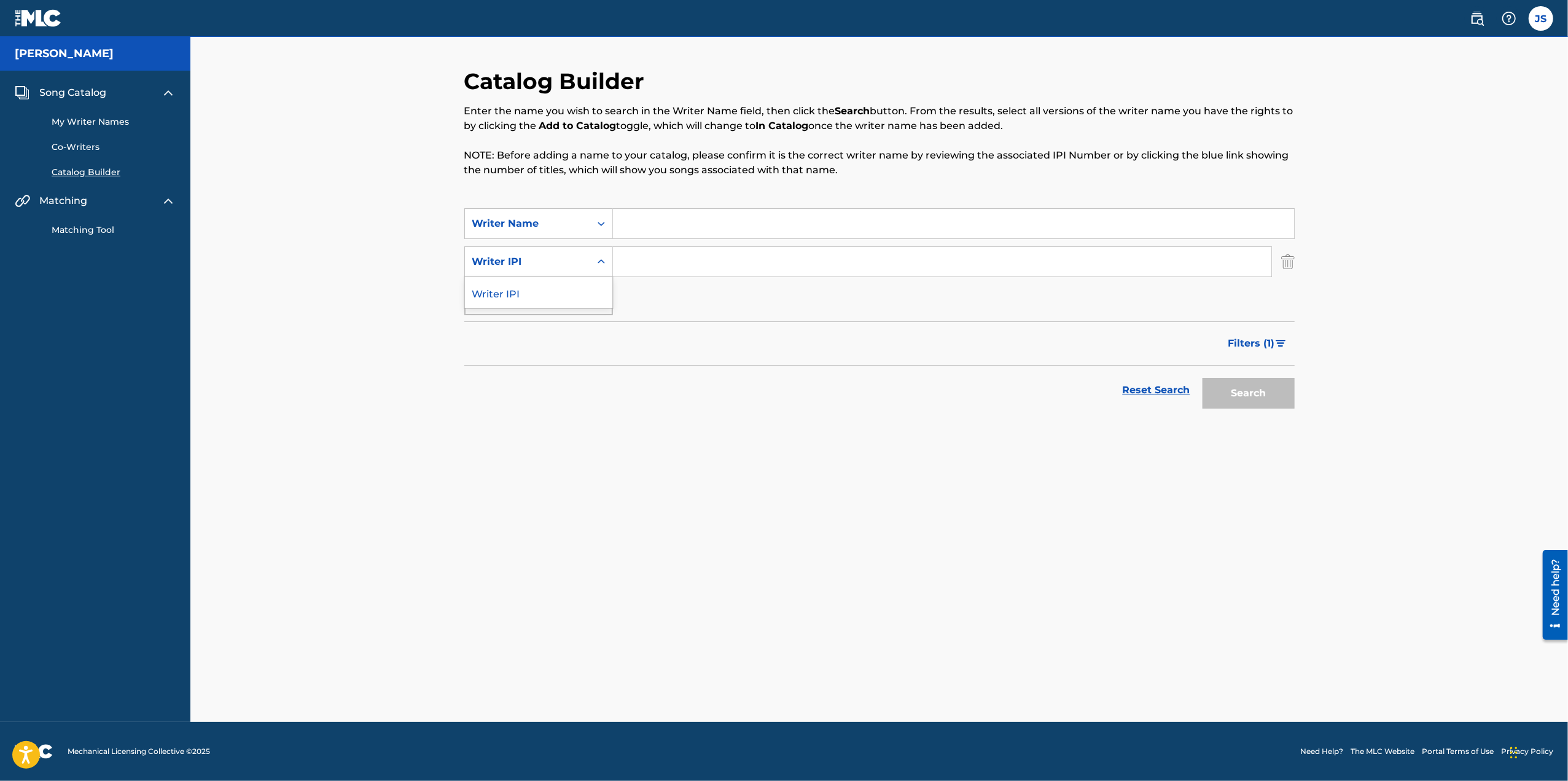
click at [601, 261] on icon "Search Form" at bounding box center [601, 261] width 8 height 4
click at [409, 314] on div "Catalog Builder Enter the name you wish to search in the Writer Name field, the…" at bounding box center [879, 379] width 1378 height 685
click at [697, 225] on input "Search Form" at bounding box center [953, 223] width 681 height 29
type input "[PERSON_NAME]"
click at [1260, 390] on button "Search" at bounding box center [1249, 393] width 92 height 31
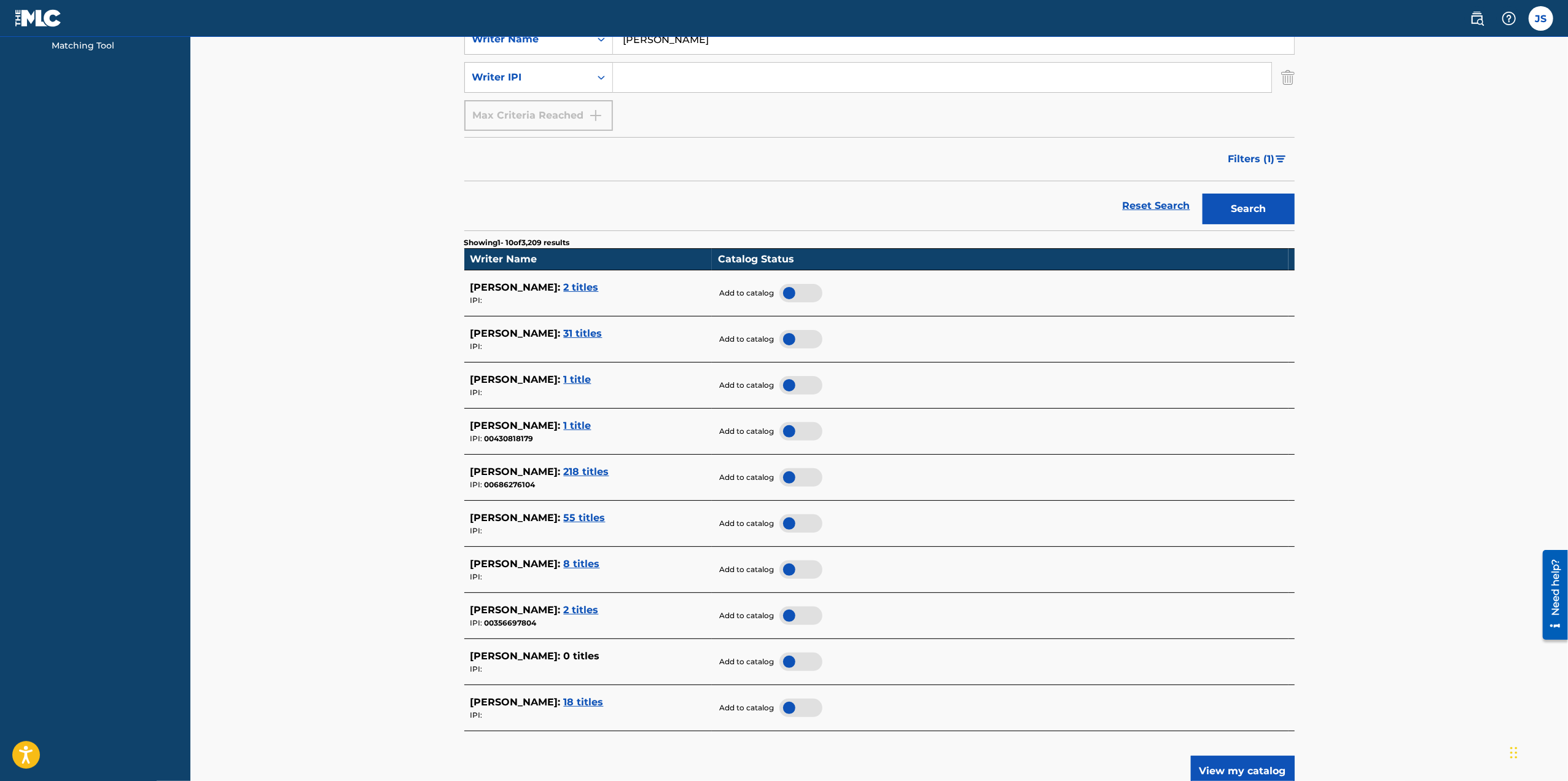
scroll to position [368, 0]
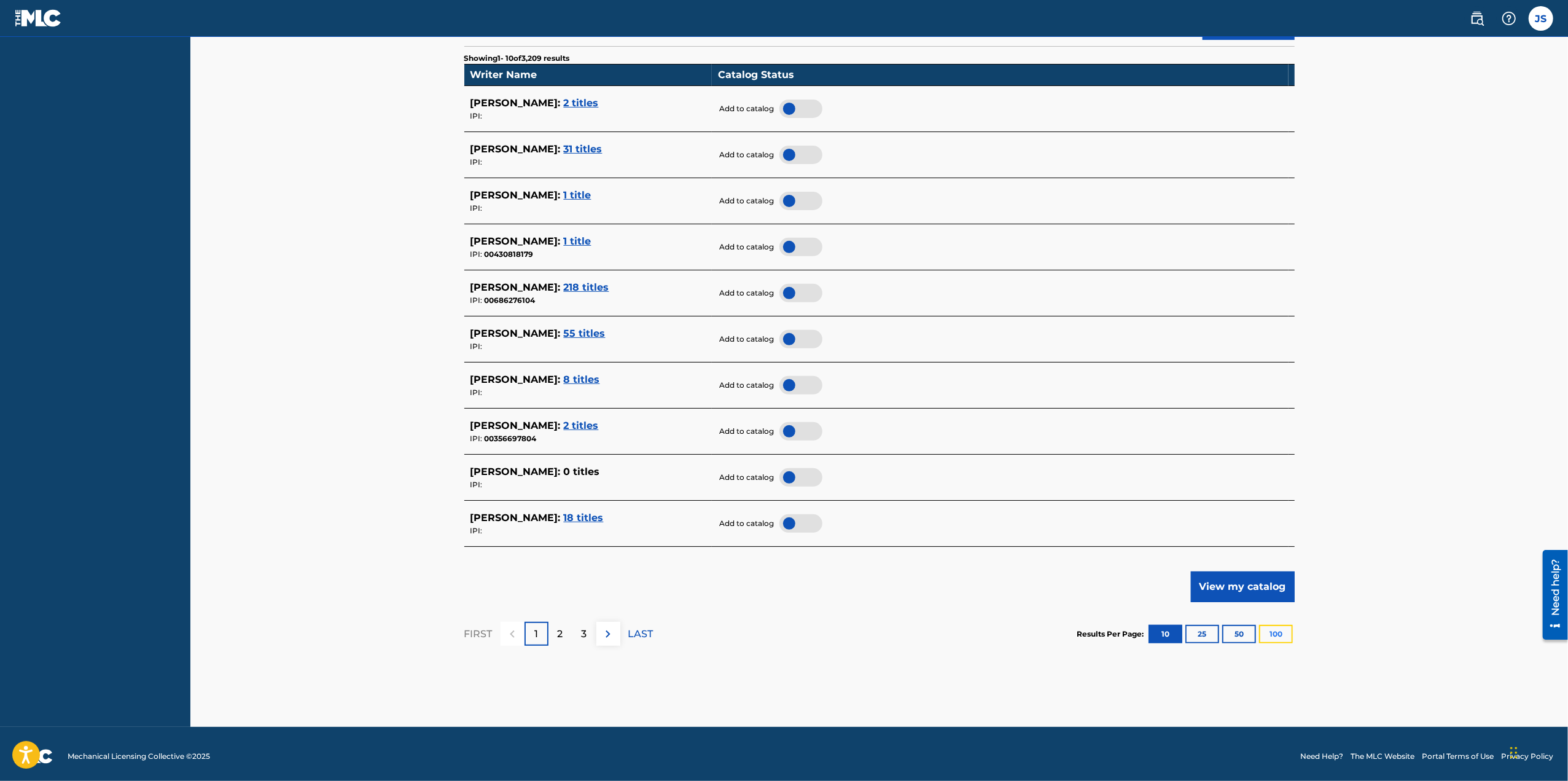
click at [1280, 635] on button "100" at bounding box center [1276, 634] width 34 height 18
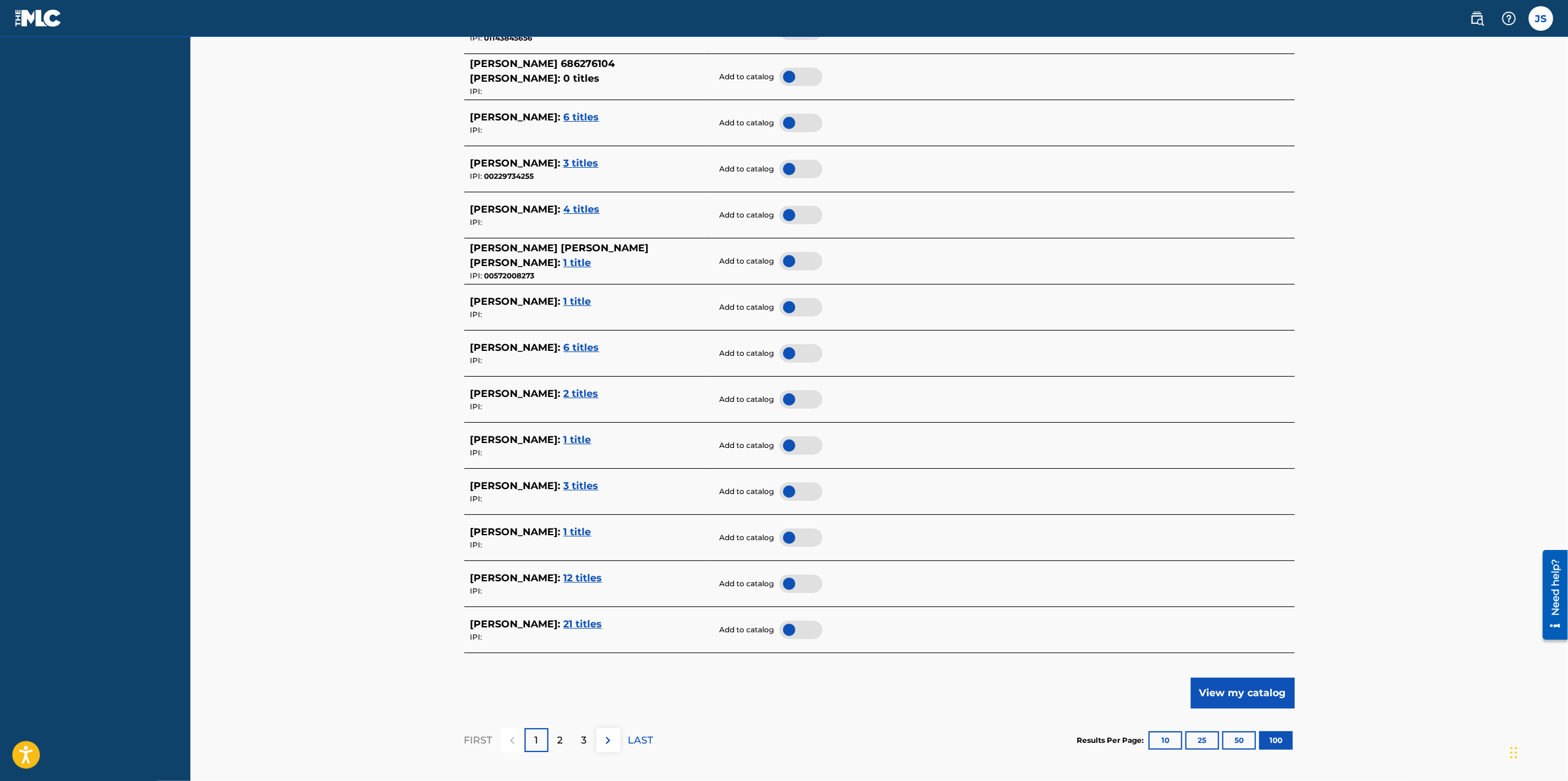
scroll to position [4483, 0]
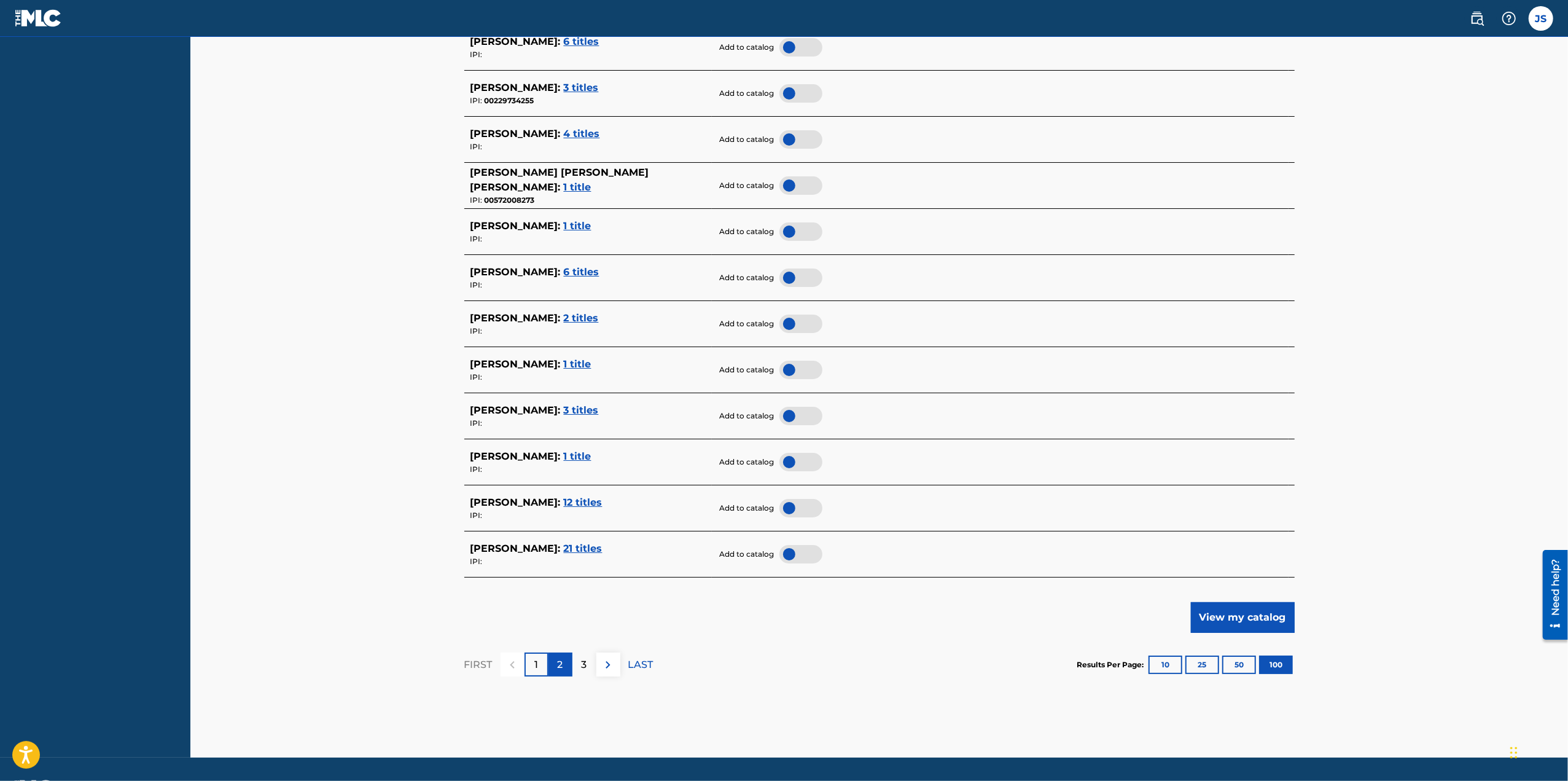
click at [558, 660] on p "2" at bounding box center [560, 665] width 6 height 15
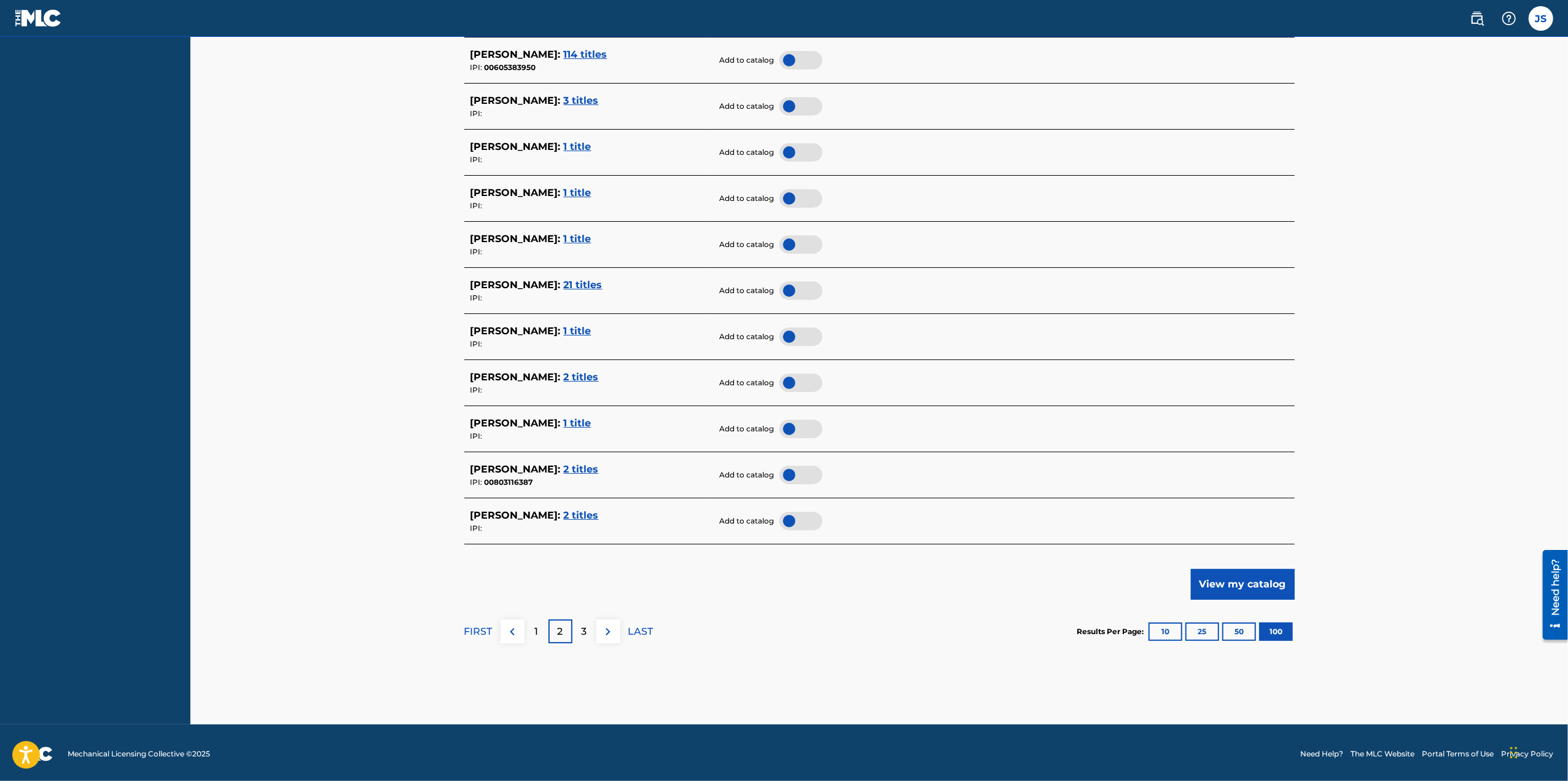
scroll to position [4518, 0]
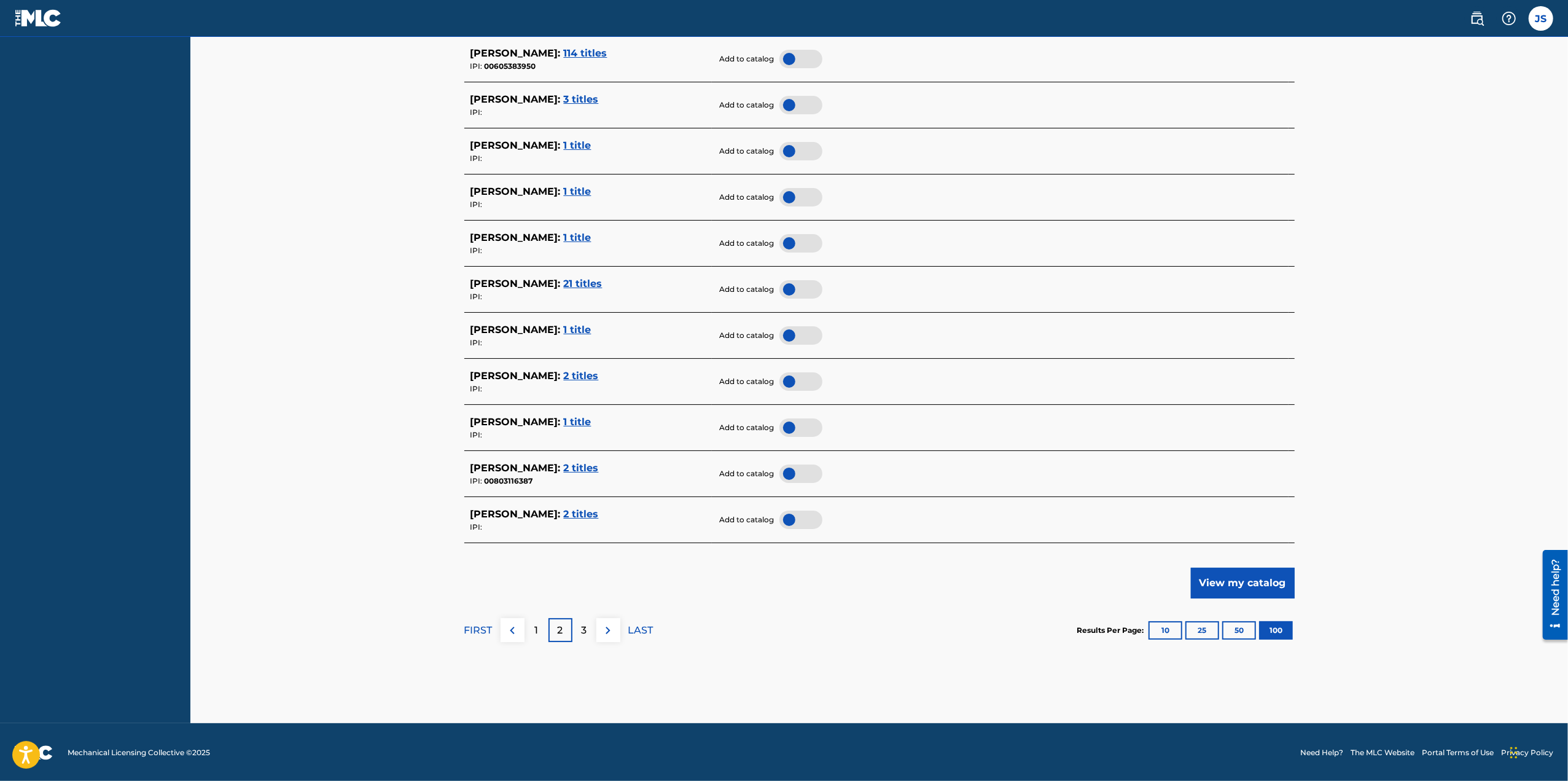
click at [583, 624] on p "3" at bounding box center [584, 631] width 6 height 15
click at [584, 629] on p "4" at bounding box center [584, 631] width 7 height 15
click at [610, 628] on img at bounding box center [609, 631] width 15 height 15
click at [588, 629] on div "6" at bounding box center [584, 630] width 24 height 24
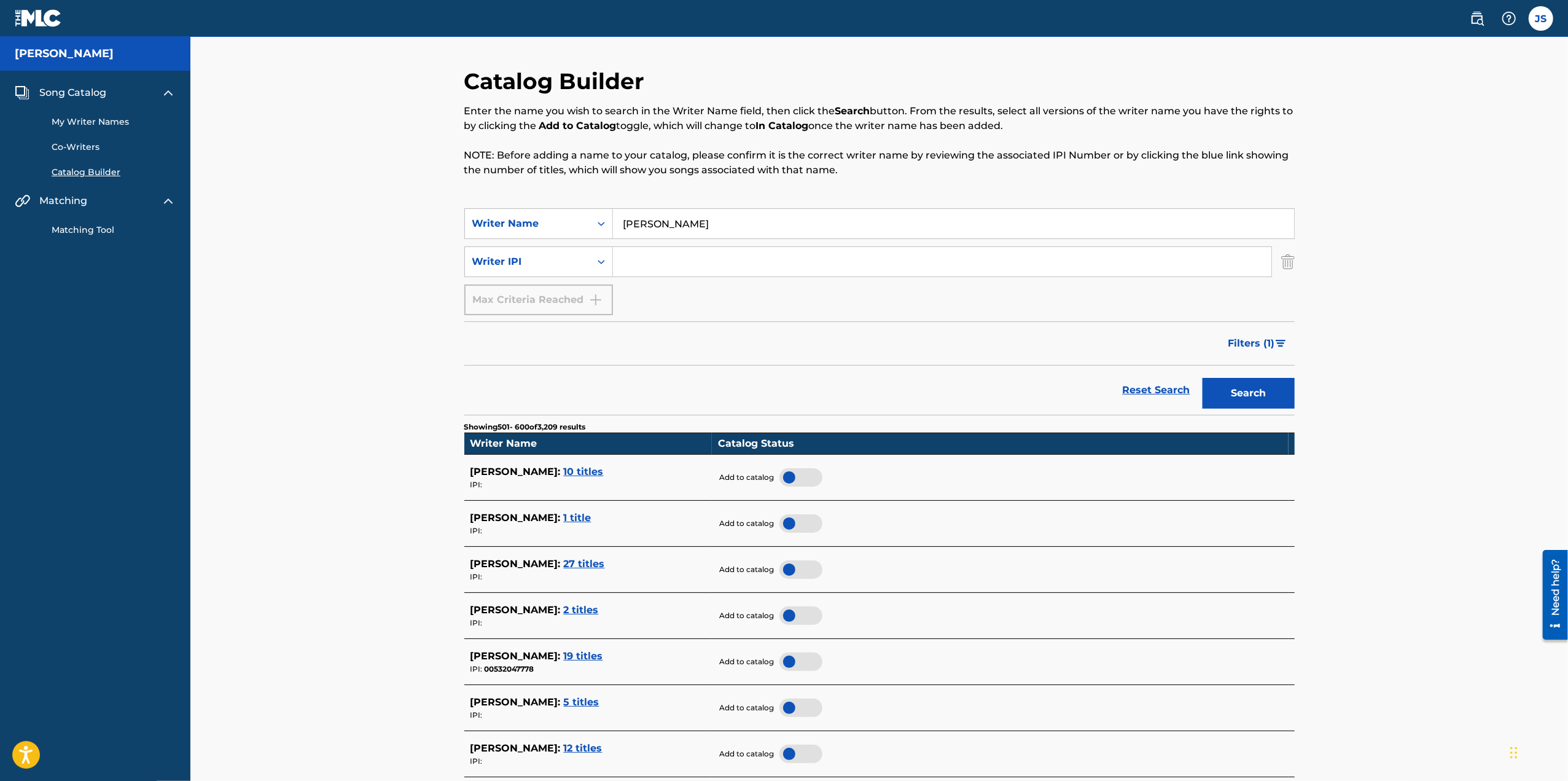
click at [89, 231] on link "Matching Tool" at bounding box center [114, 230] width 124 height 13
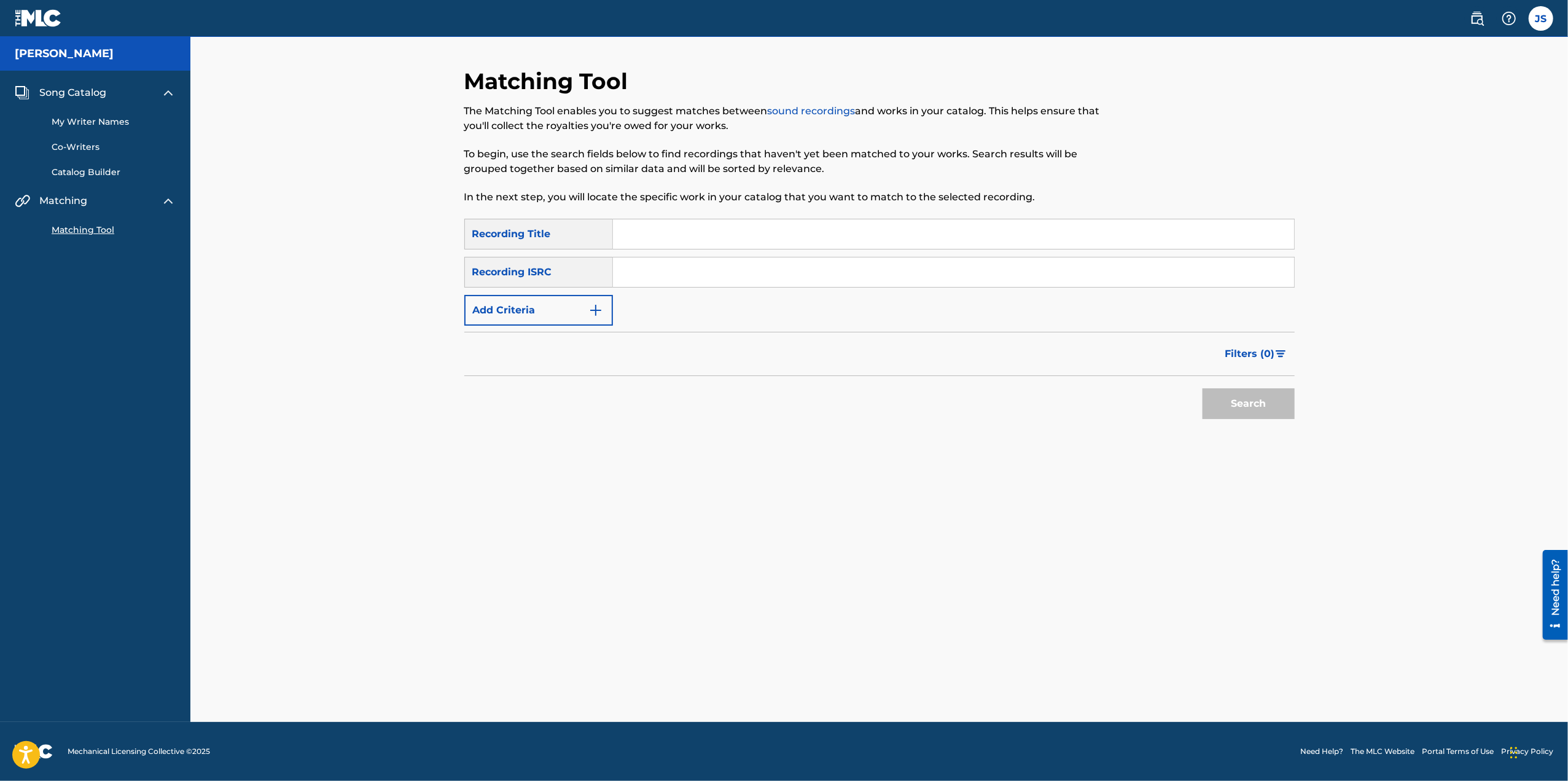
click at [679, 237] on input "Search Form" at bounding box center [953, 234] width 681 height 29
click at [653, 240] on input "Search Form" at bounding box center [953, 234] width 681 height 29
type input "it's not what it's not"
click at [1203, 388] on button "Search" at bounding box center [1249, 404] width 92 height 31
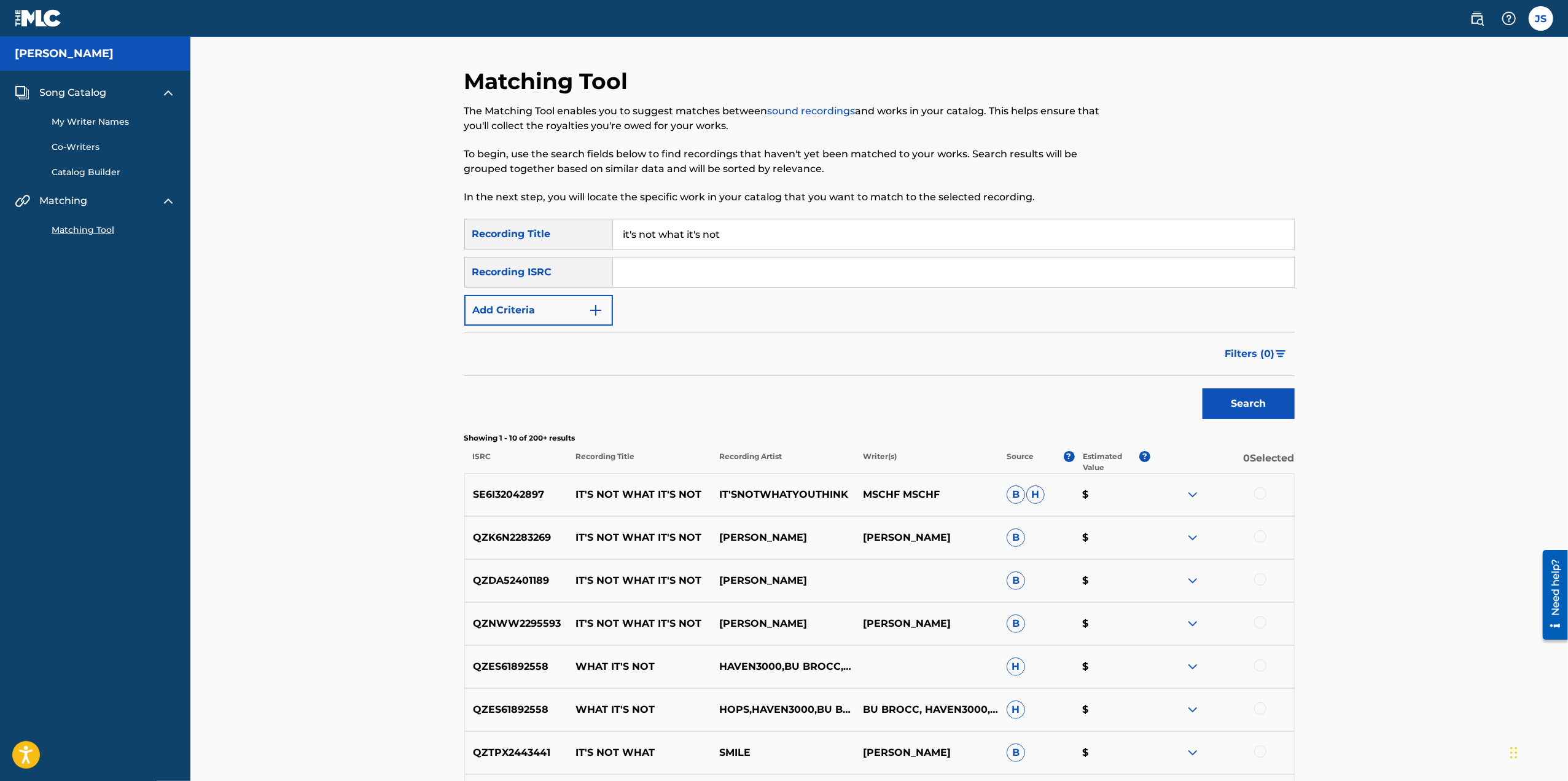
click at [1194, 578] on img at bounding box center [1193, 581] width 15 height 15
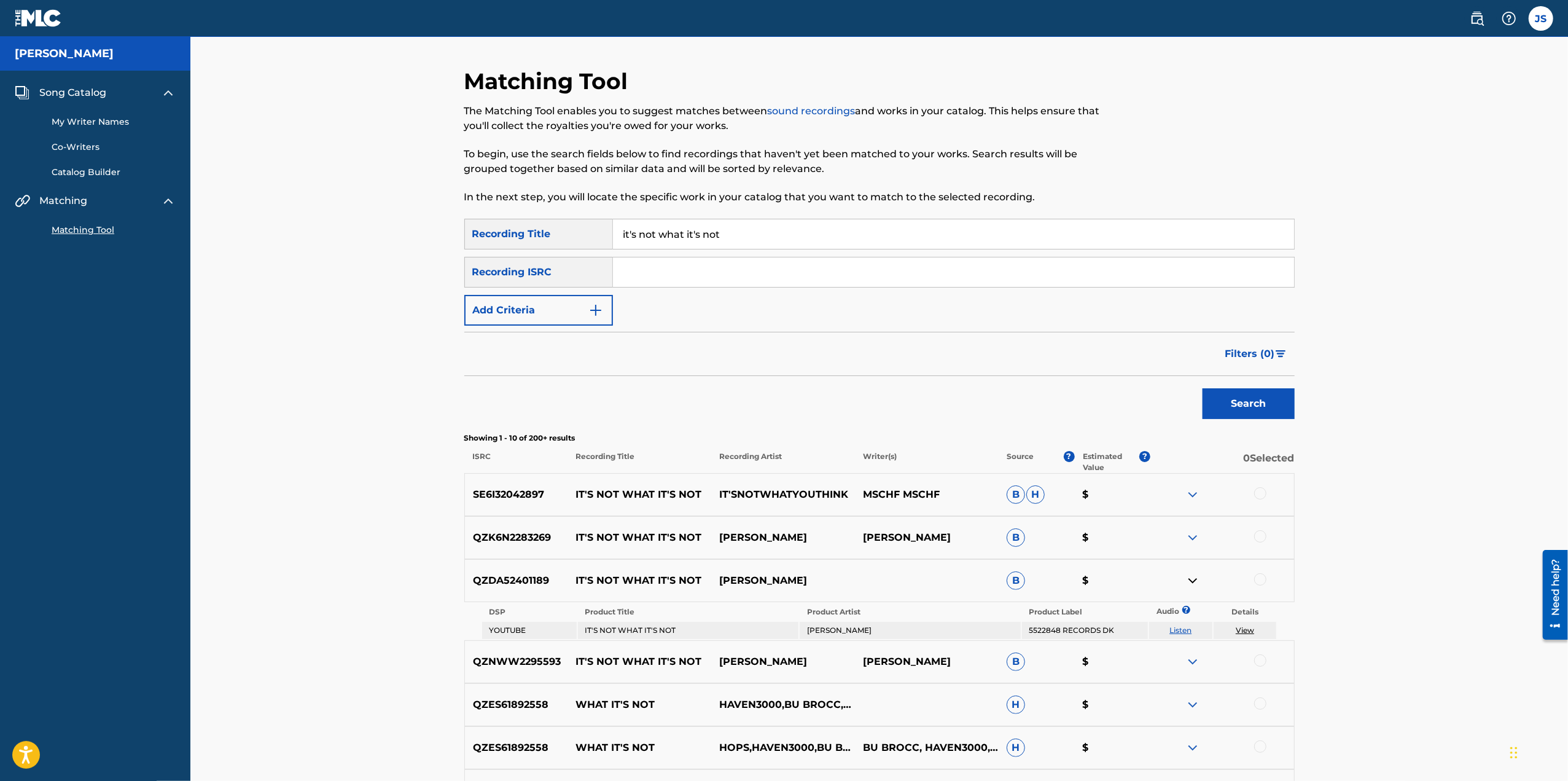
click at [1250, 627] on link "View" at bounding box center [1245, 630] width 18 height 9
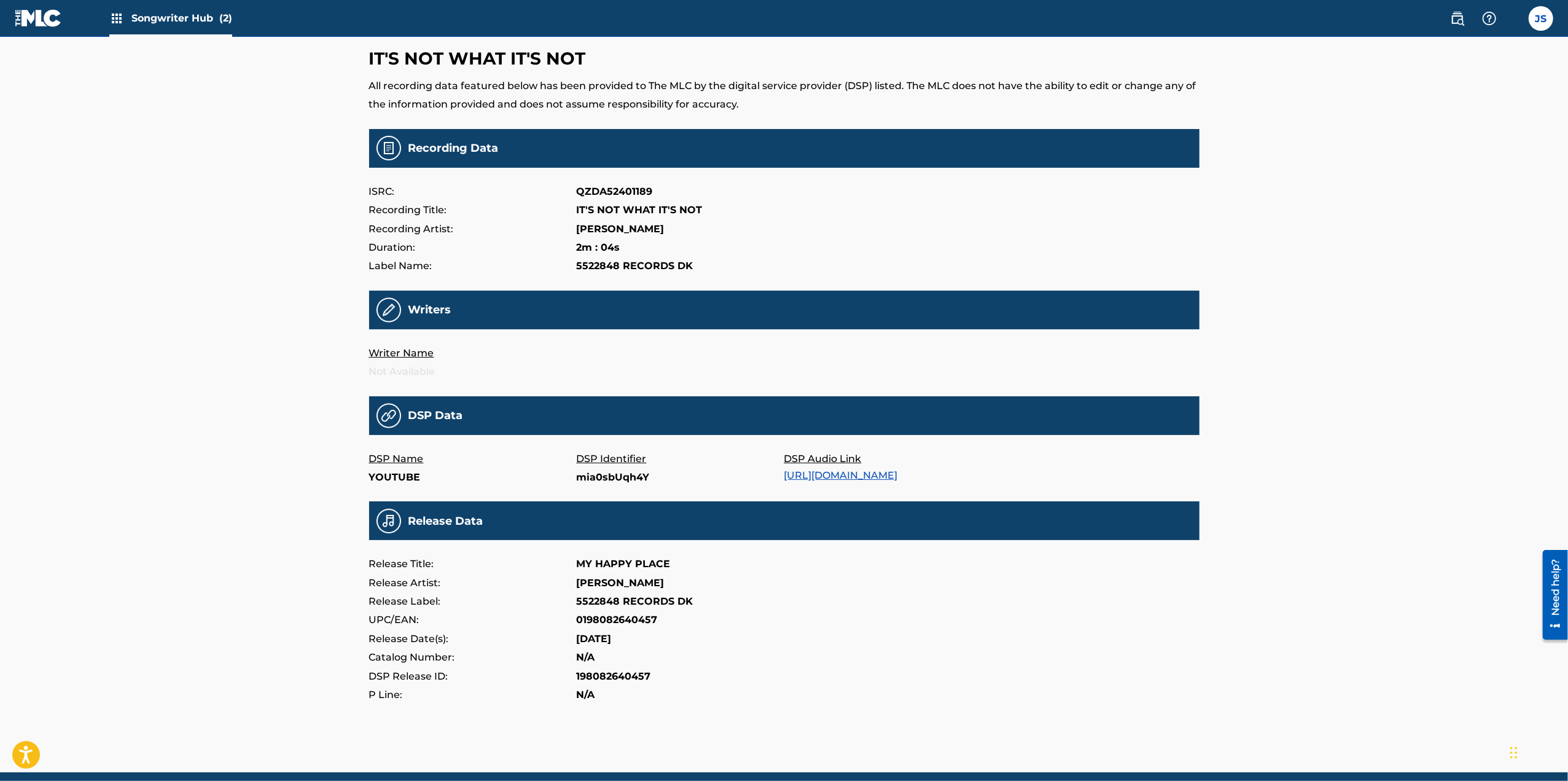
scroll to position [61, 0]
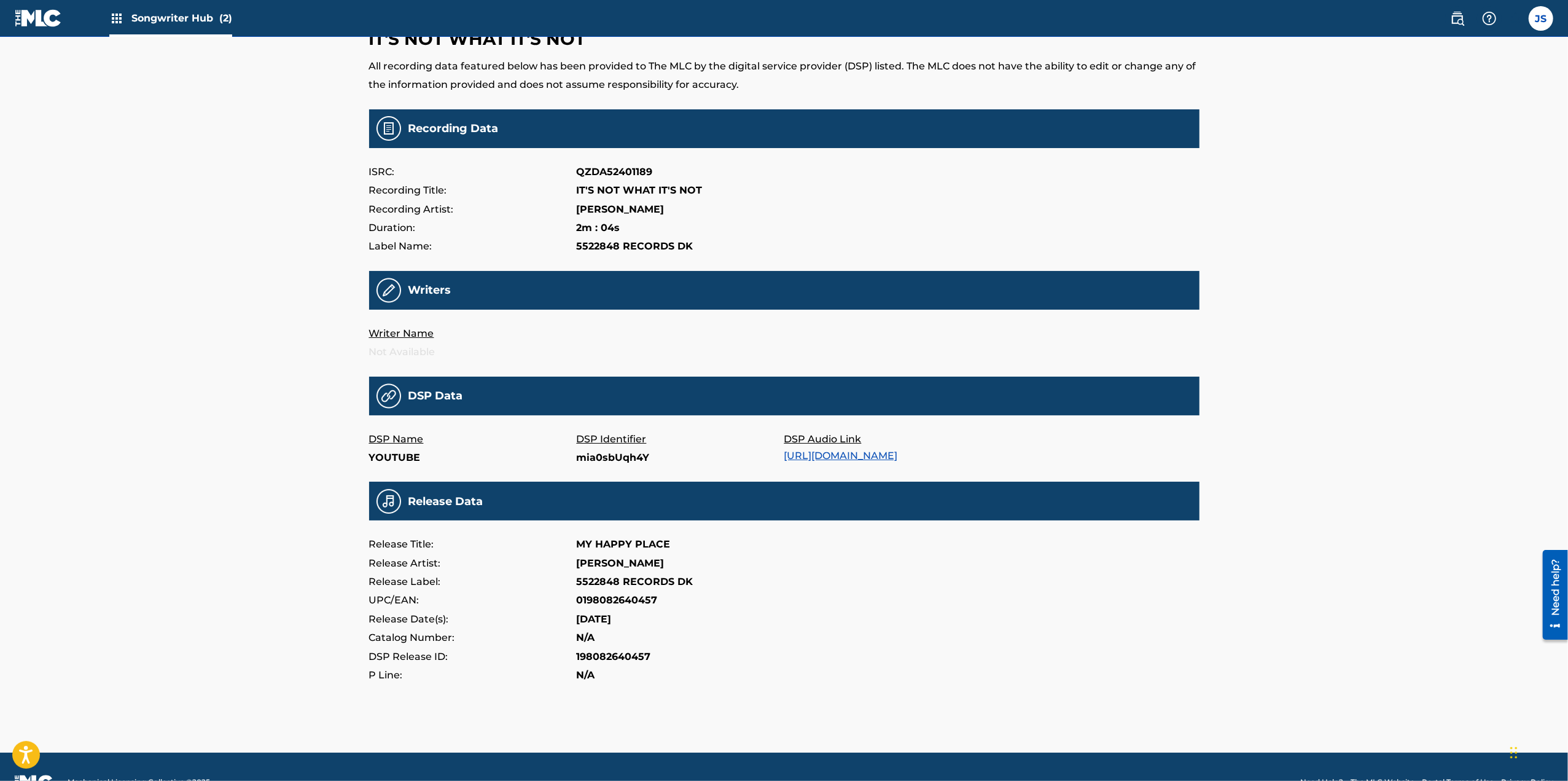
click at [1105, 553] on div "Release Title: MY HAPPY PLACE" at bounding box center [784, 544] width 831 height 18
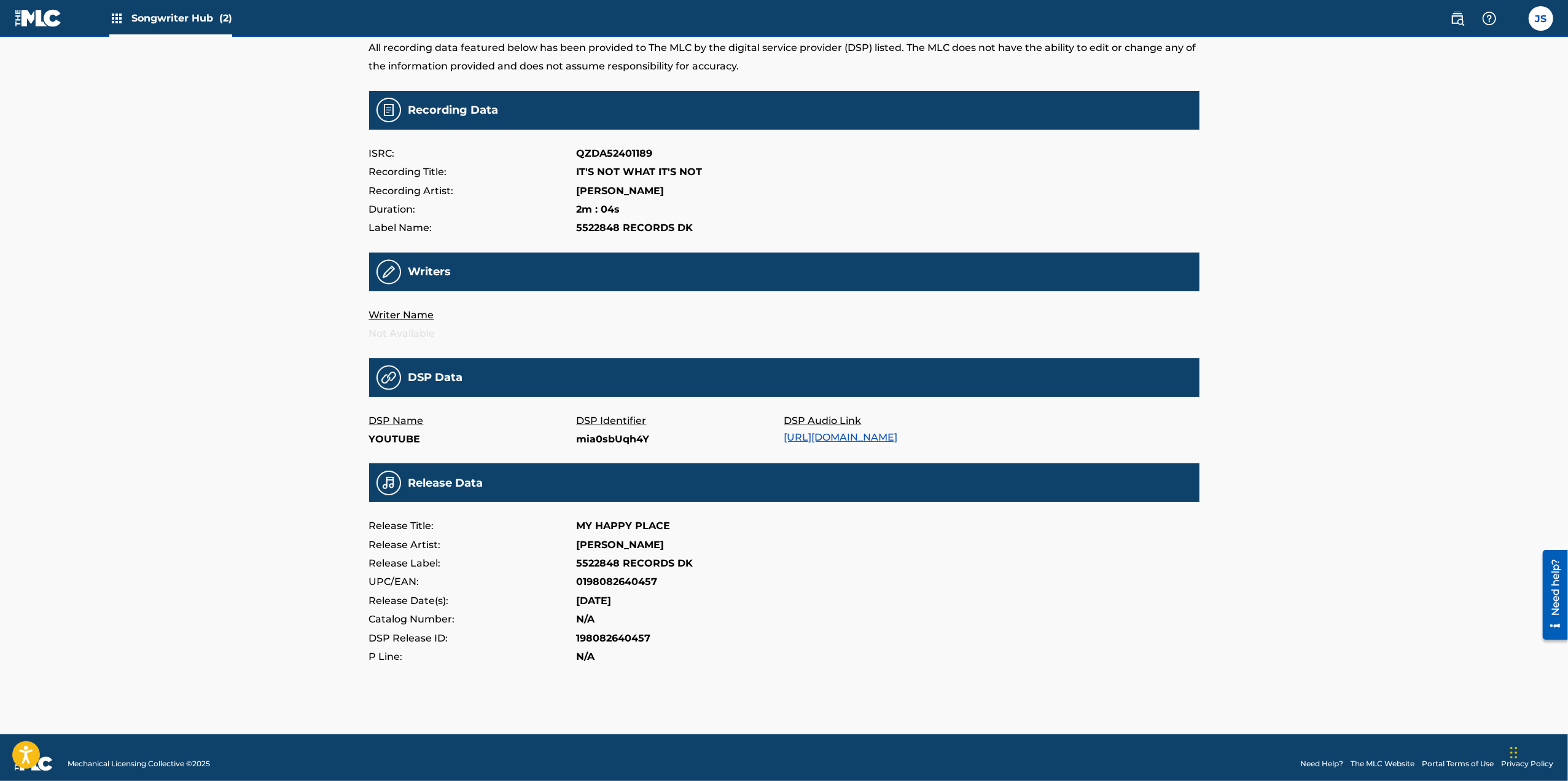
scroll to position [96, 0]
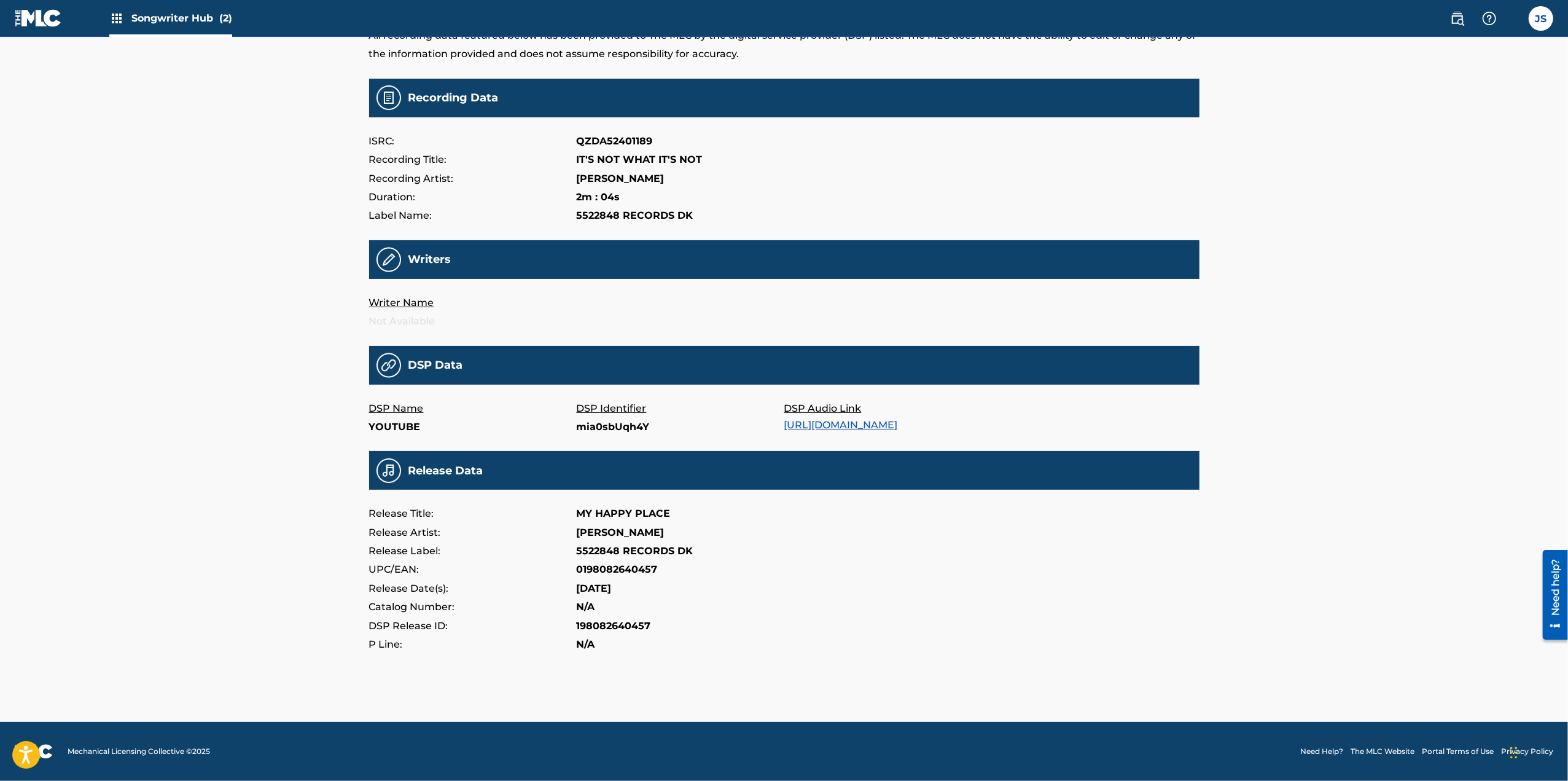
click at [177, 19] on span "Songwriter Hub (2)" at bounding box center [182, 18] width 101 height 14
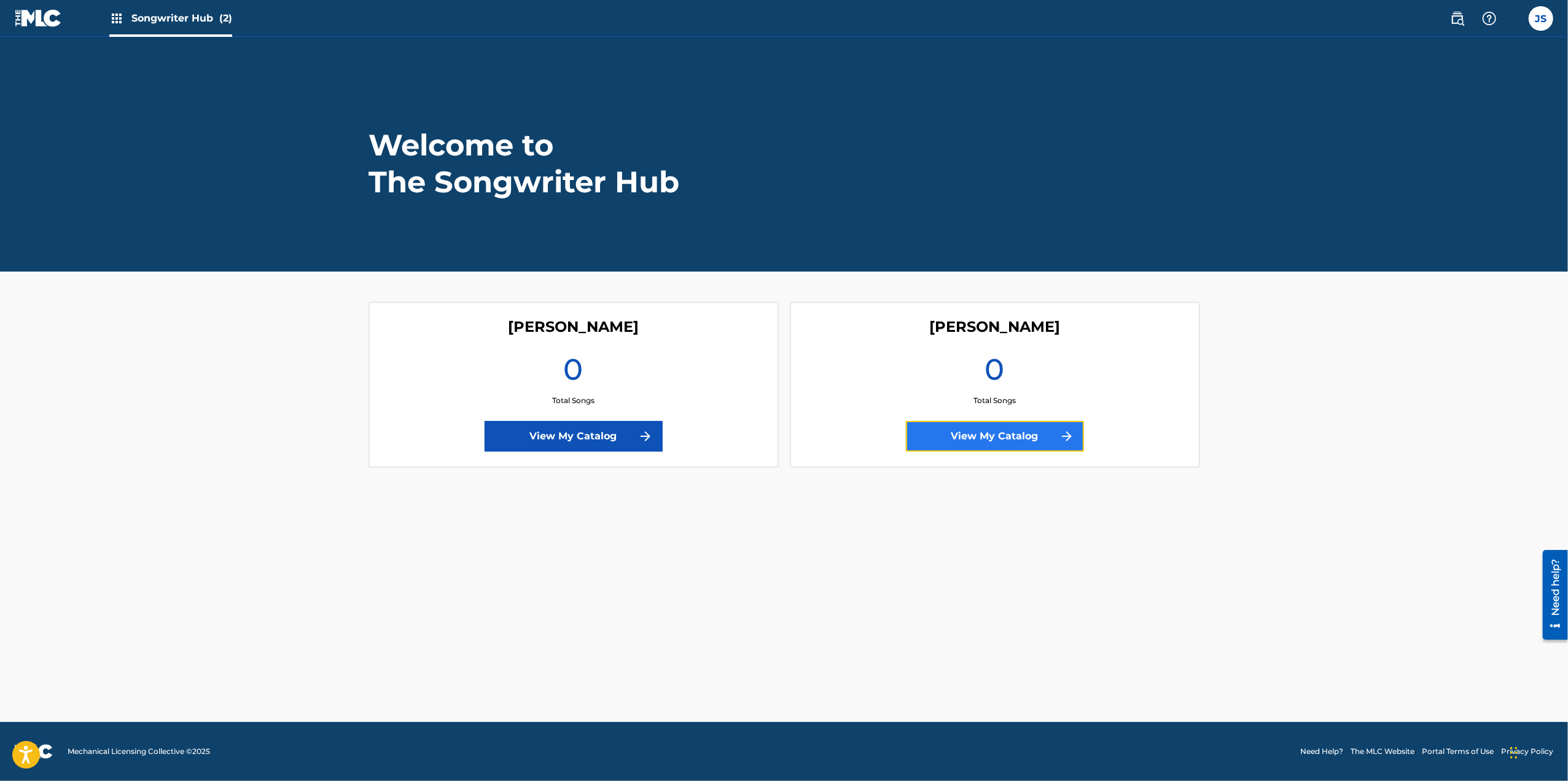
click at [1010, 437] on link "View My Catalog" at bounding box center [995, 435] width 178 height 31
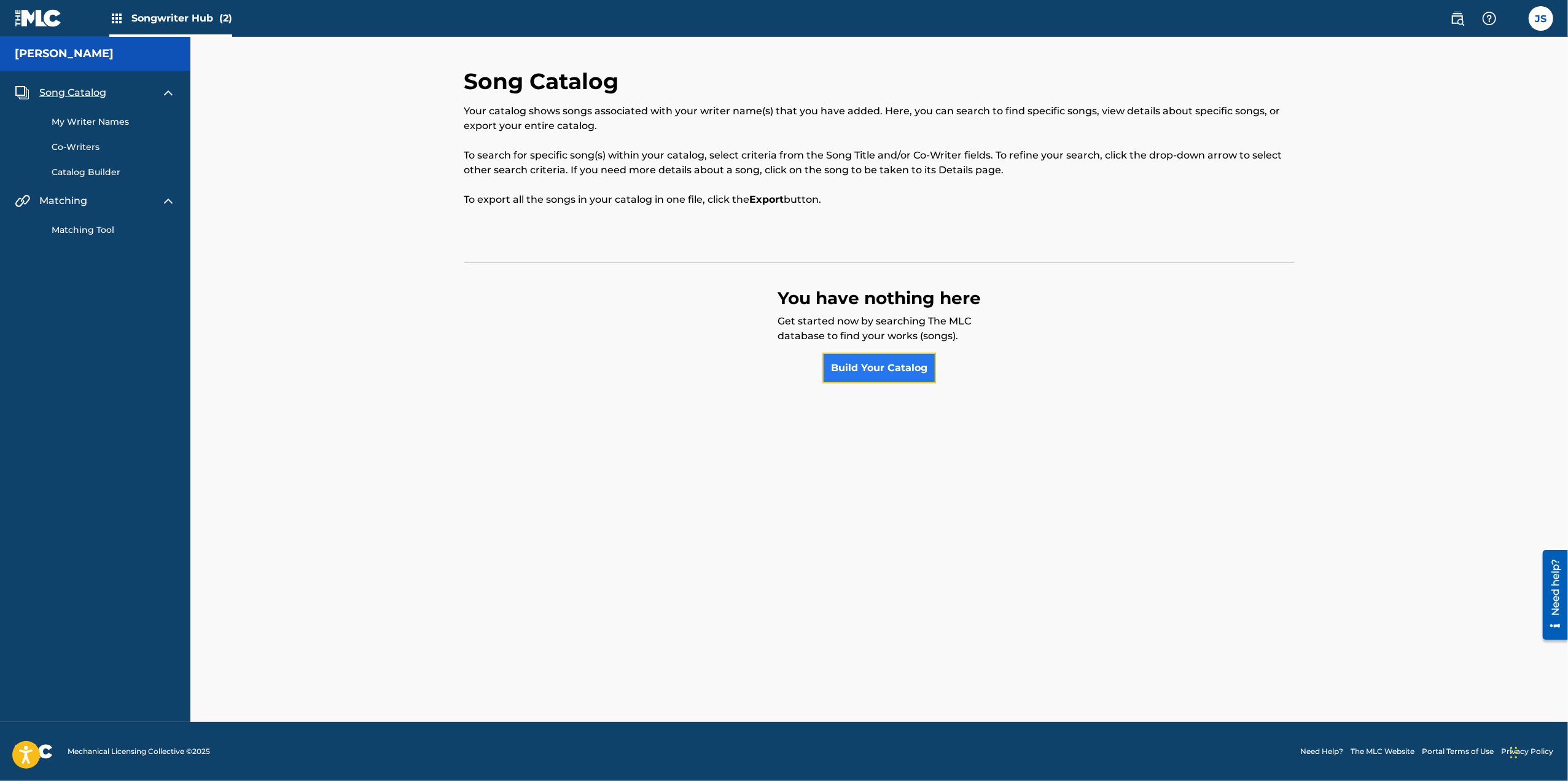
click at [881, 370] on link "Build Your Catalog" at bounding box center [879, 367] width 114 height 31
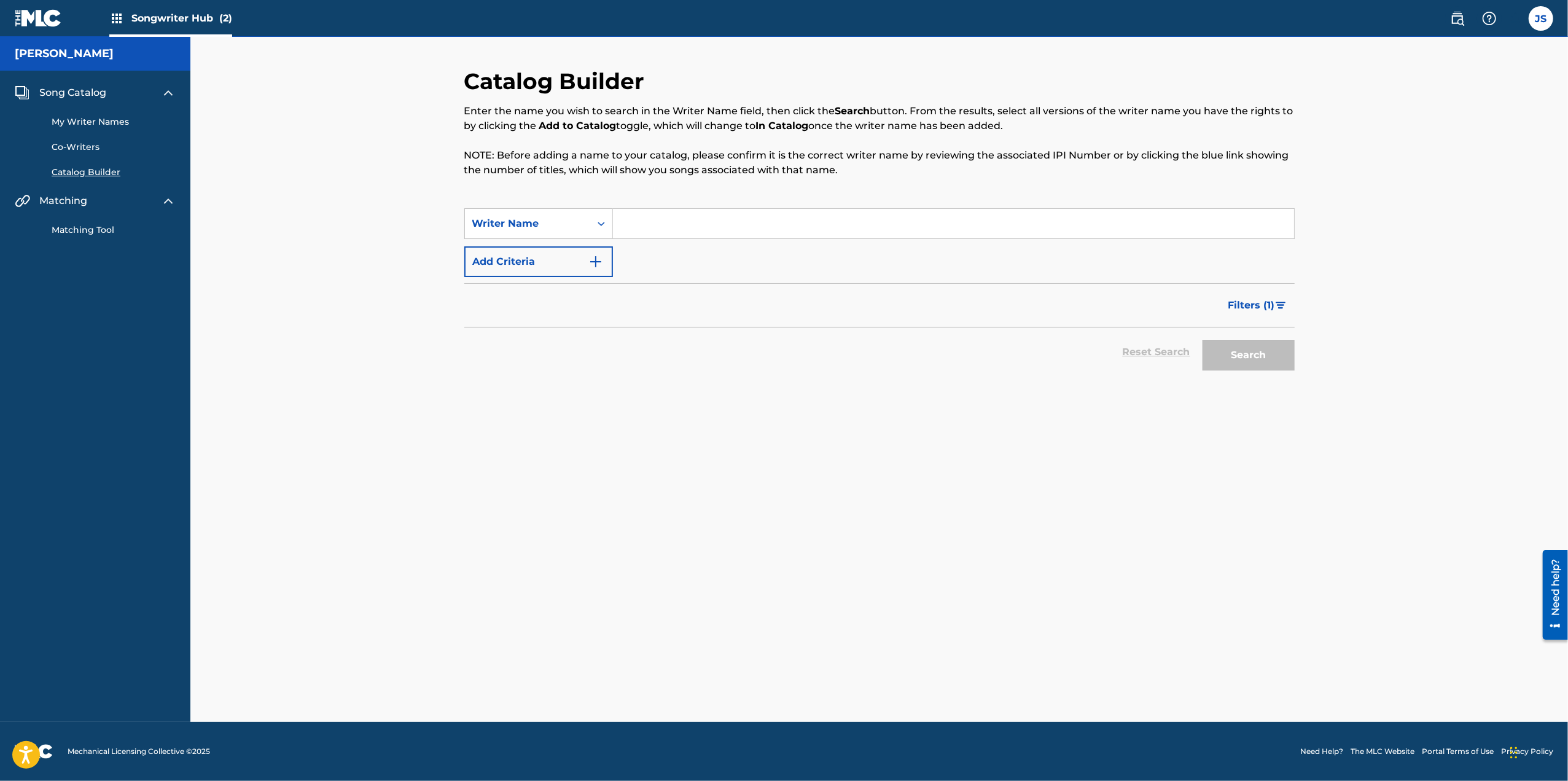
click at [99, 230] on link "Matching Tool" at bounding box center [114, 230] width 124 height 13
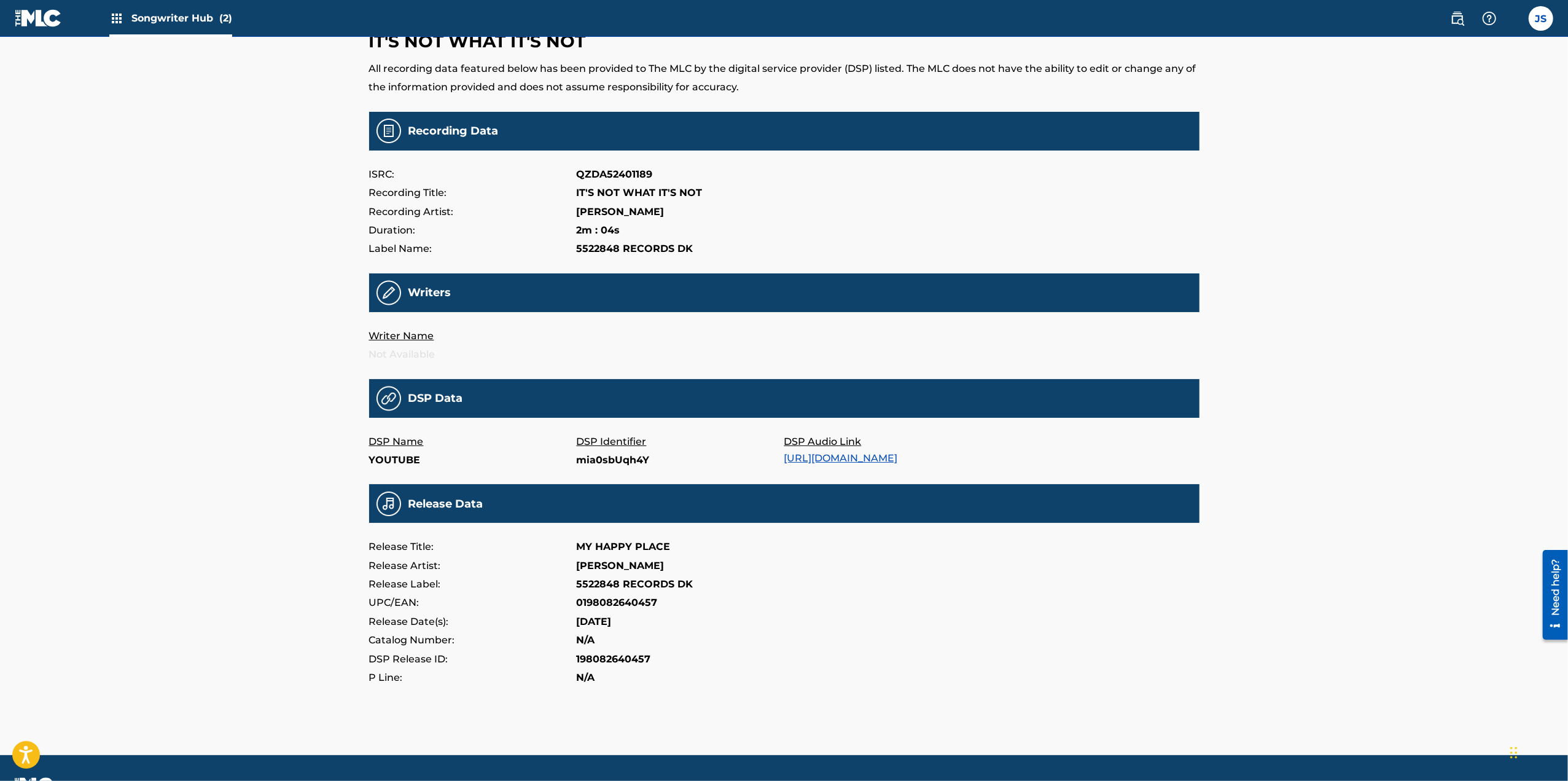
scroll to position [96, 0]
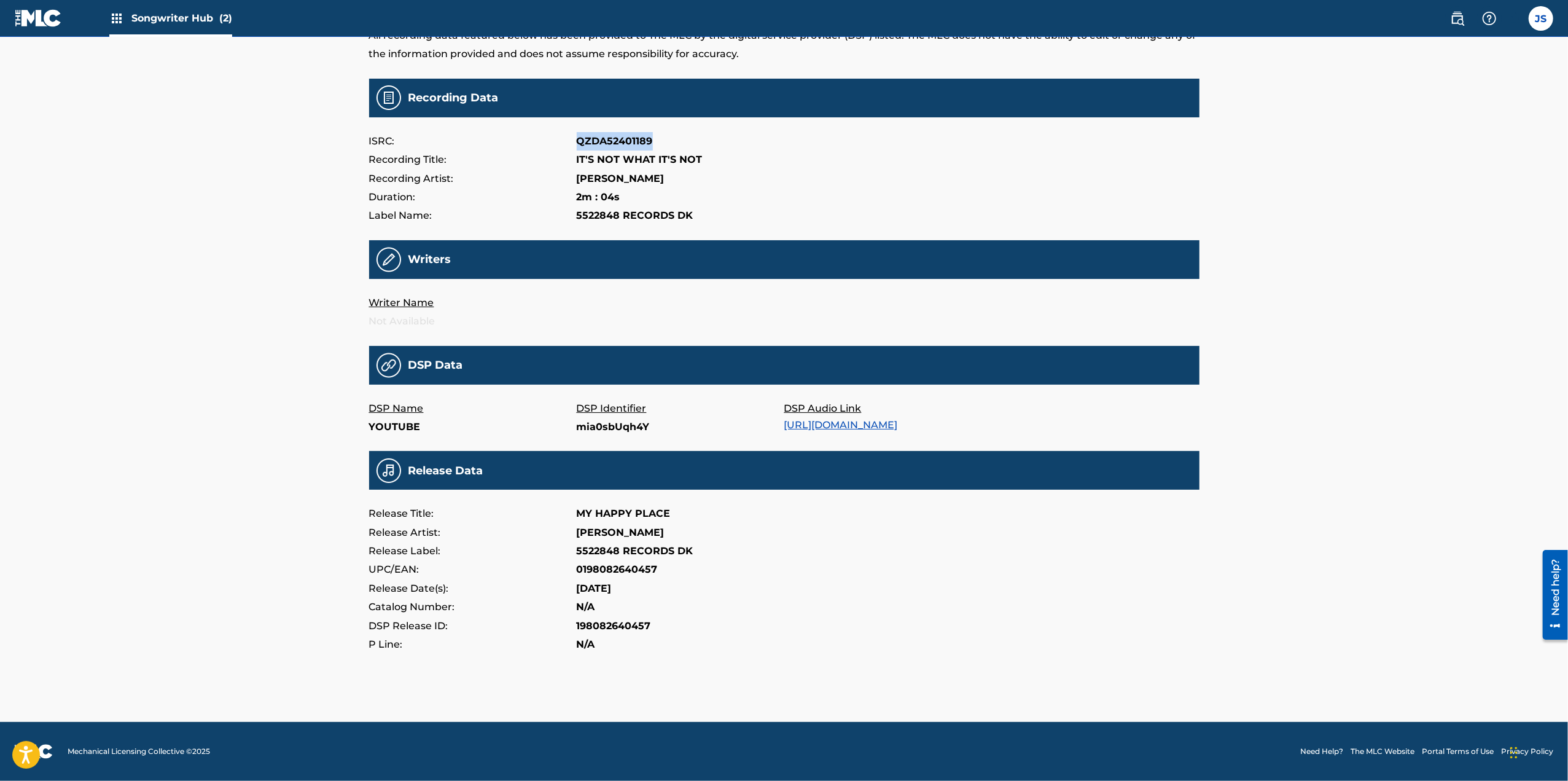
drag, startPoint x: 651, startPoint y: 139, endPoint x: 570, endPoint y: 133, distance: 81.2
click at [570, 133] on div "ISRC: QZDA52401189" at bounding box center [784, 141] width 831 height 18
copy div "QZDA52401189"
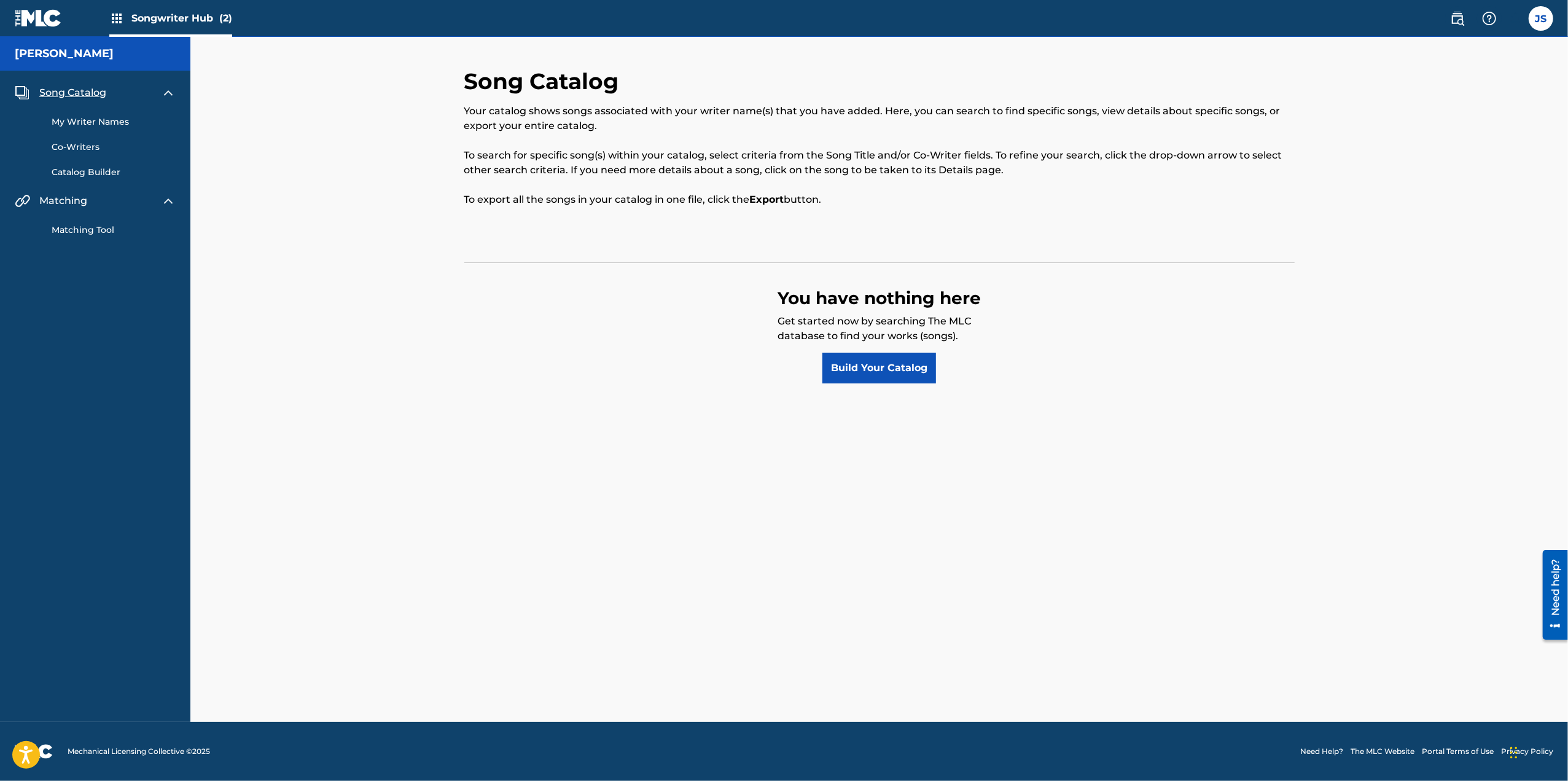
click at [104, 229] on link "Matching Tool" at bounding box center [114, 230] width 124 height 13
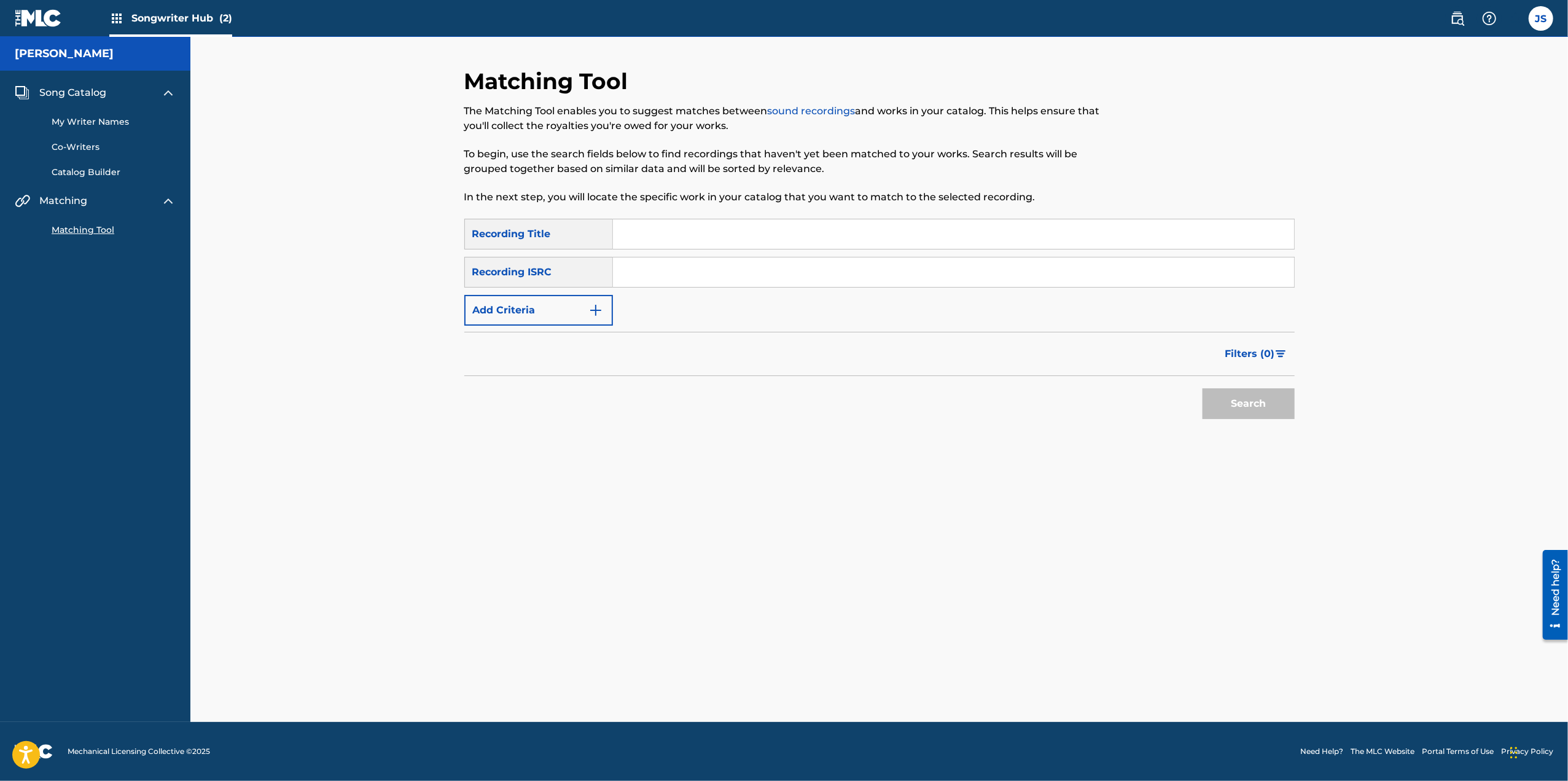
click at [674, 275] on input "Search Form" at bounding box center [953, 272] width 681 height 29
paste input "QZDA52401189"
click at [1221, 404] on button "Search" at bounding box center [1249, 404] width 92 height 31
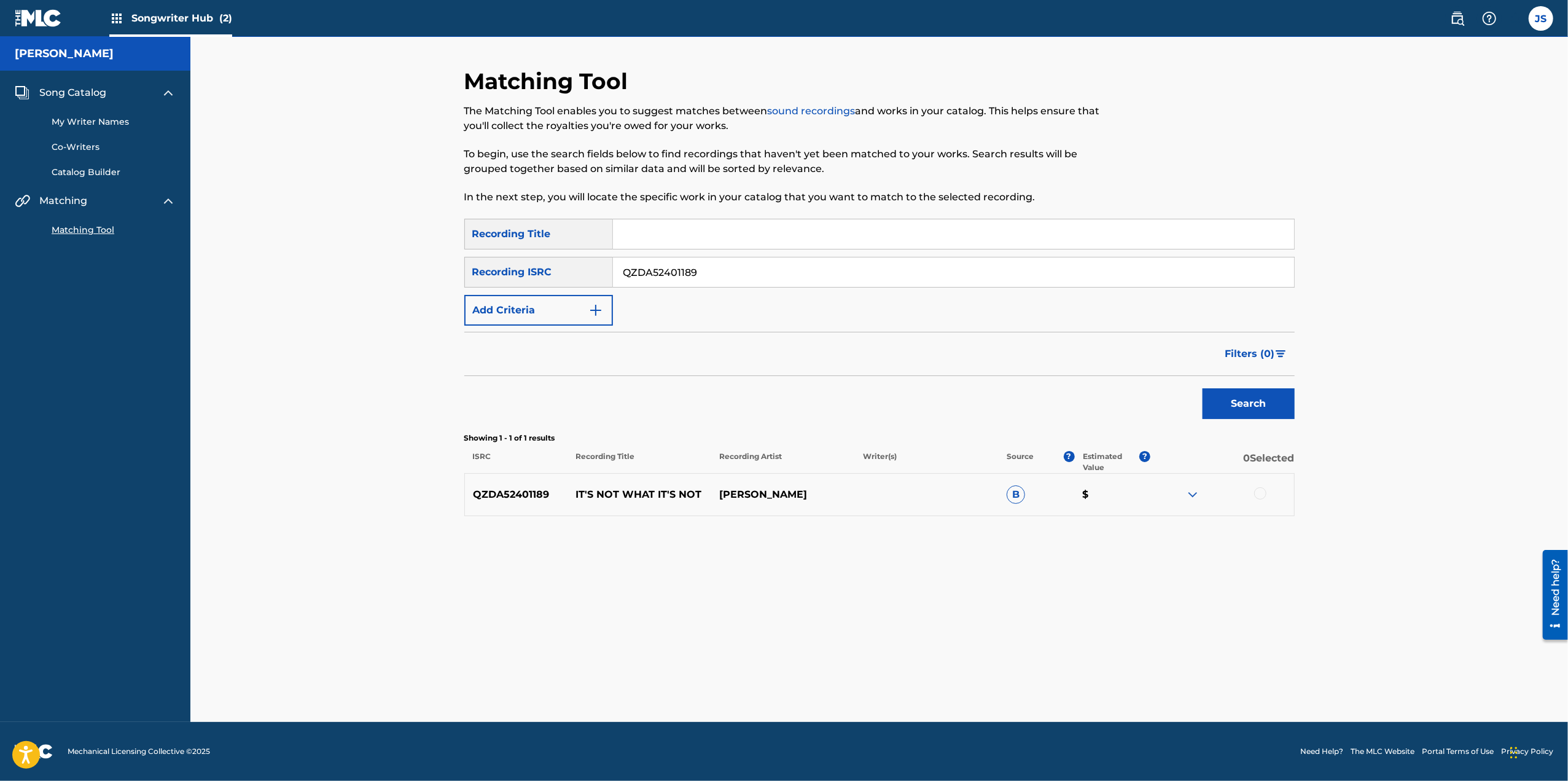
click at [1018, 496] on span "B" at bounding box center [1016, 494] width 18 height 18
click at [1191, 497] on img at bounding box center [1193, 494] width 15 height 15
click at [1132, 589] on div "Matching Tool The Matching Tool enables you to suggest matches between sound re…" at bounding box center [879, 394] width 831 height 654
click at [709, 273] on input "QZDA52401189" at bounding box center [953, 272] width 681 height 29
drag, startPoint x: 709, startPoint y: 273, endPoint x: 682, endPoint y: 273, distance: 27.0
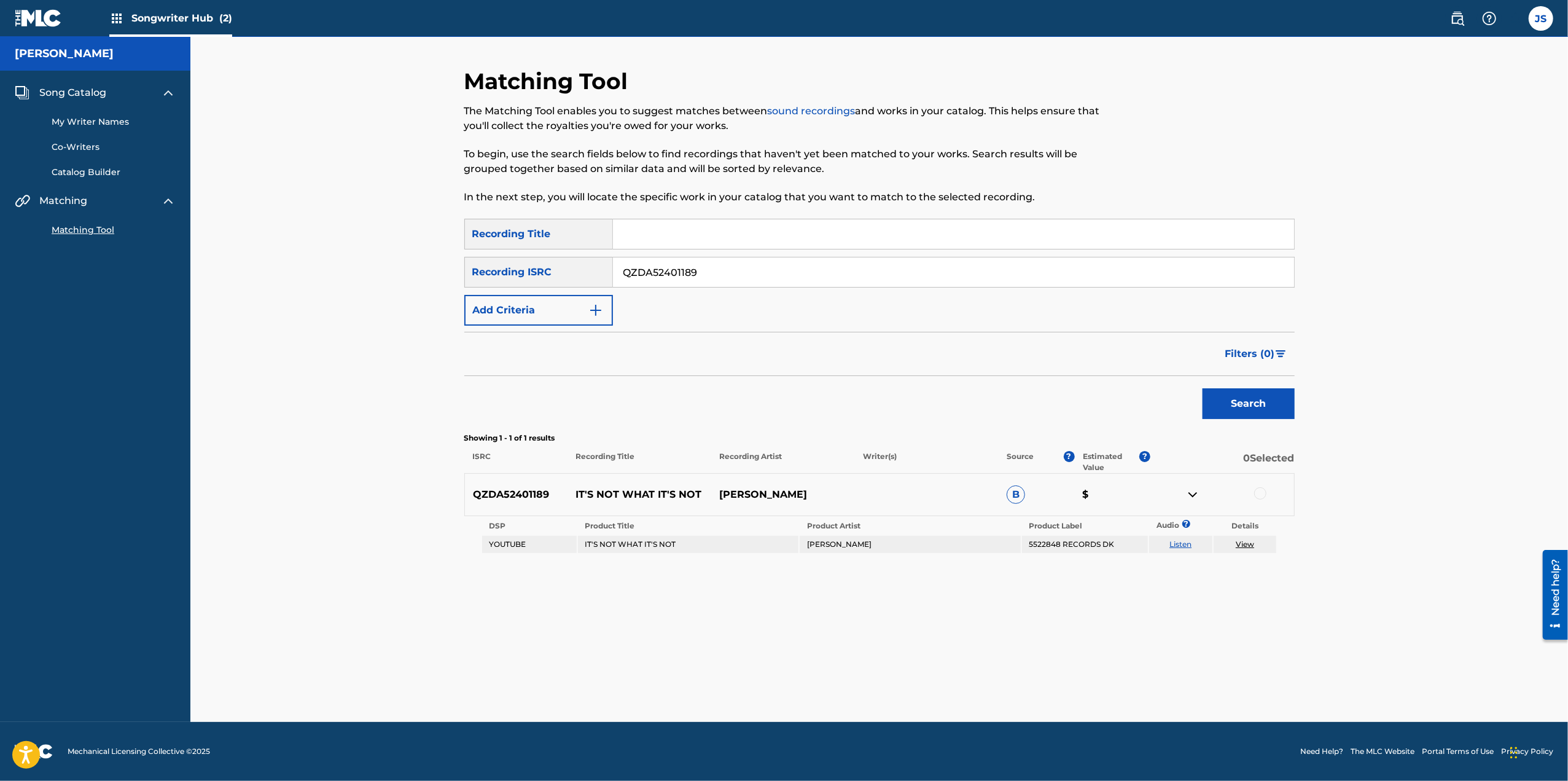
click at [682, 273] on input "QZDA52401189" at bounding box center [953, 272] width 681 height 29
type input "QZDA5240"
click at [1257, 404] on button "Search" at bounding box center [1249, 404] width 92 height 31
